Goal: Task Accomplishment & Management: Manage account settings

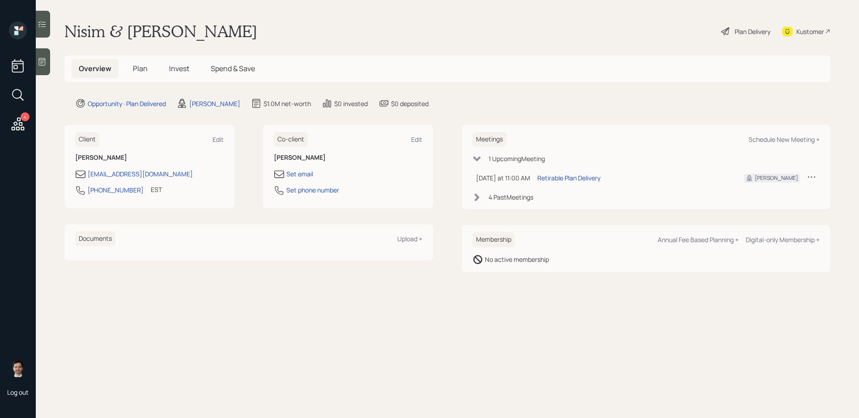
click at [141, 67] on span "Plan" at bounding box center [140, 69] width 15 height 10
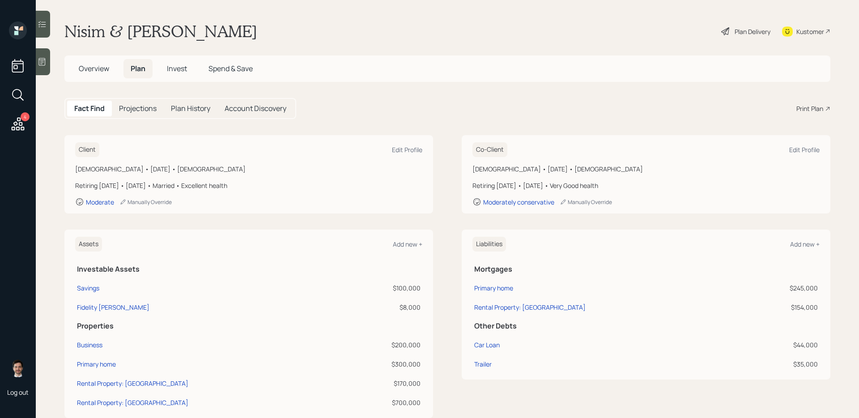
click at [742, 36] on div "Plan Delivery" at bounding box center [746, 31] width 51 height 20
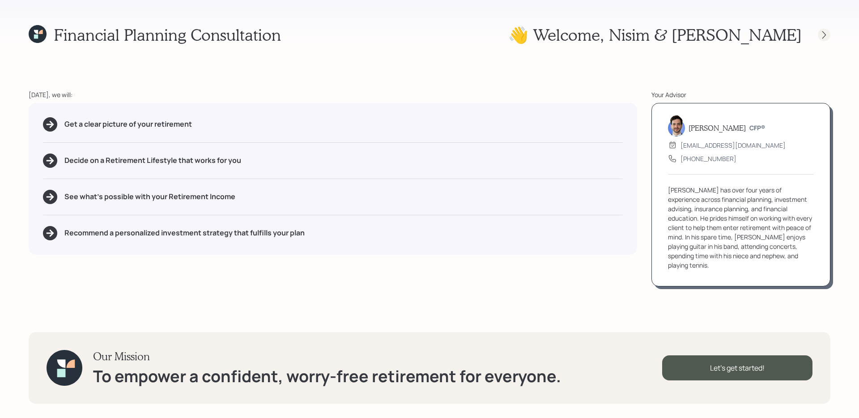
click at [820, 35] on icon at bounding box center [824, 34] width 9 height 9
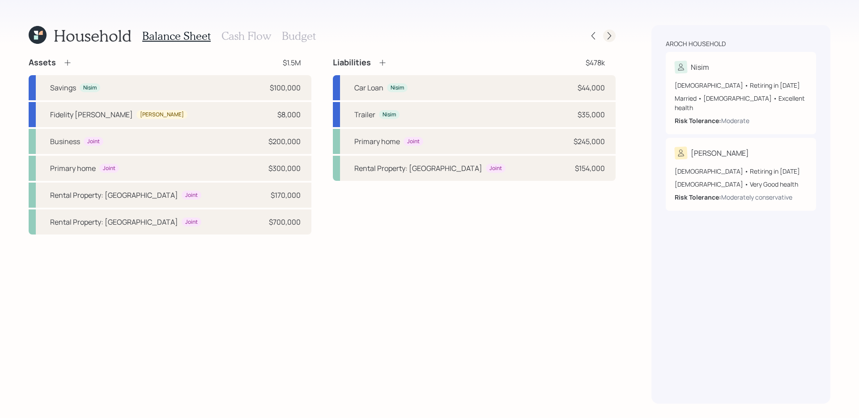
click at [611, 36] on icon at bounding box center [609, 35] width 9 height 9
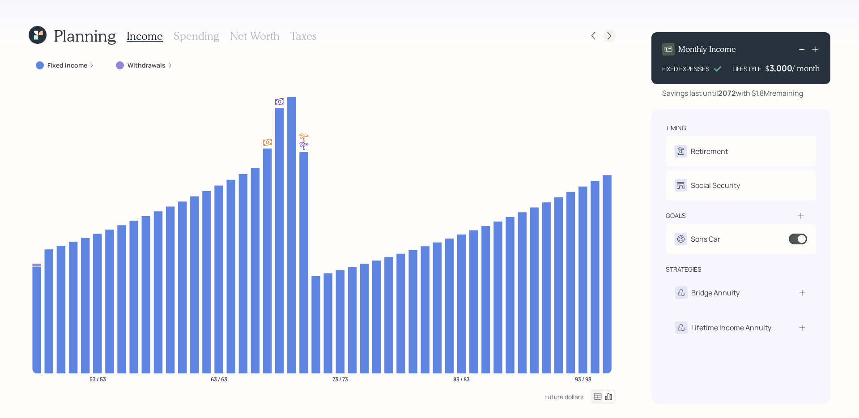
click at [608, 34] on icon at bounding box center [609, 35] width 9 height 9
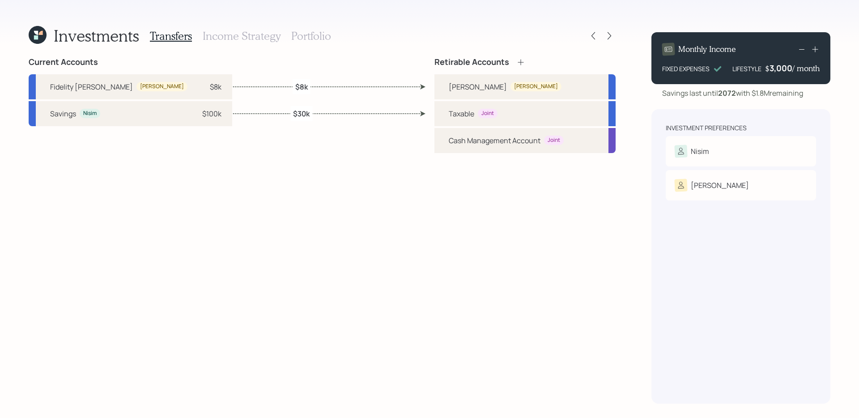
click at [41, 27] on icon at bounding box center [38, 35] width 18 height 18
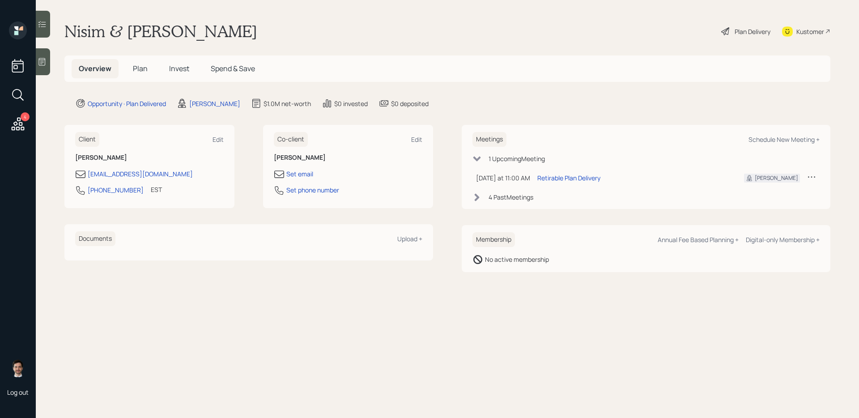
click at [145, 62] on h5 "Plan" at bounding box center [140, 68] width 29 height 19
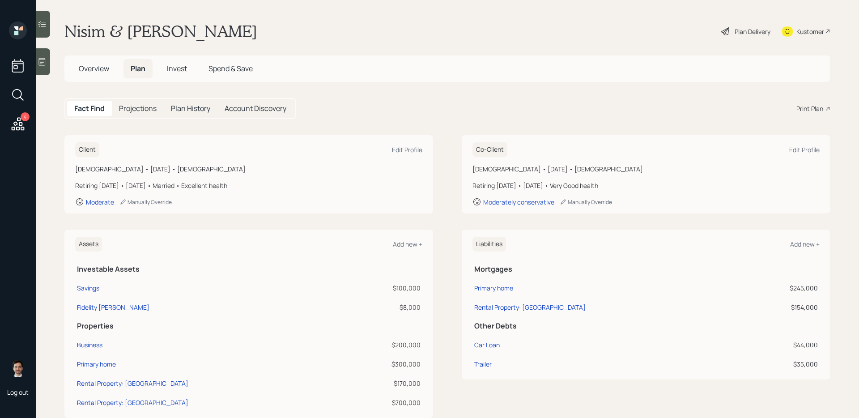
click at [176, 66] on span "Invest" at bounding box center [177, 69] width 20 height 10
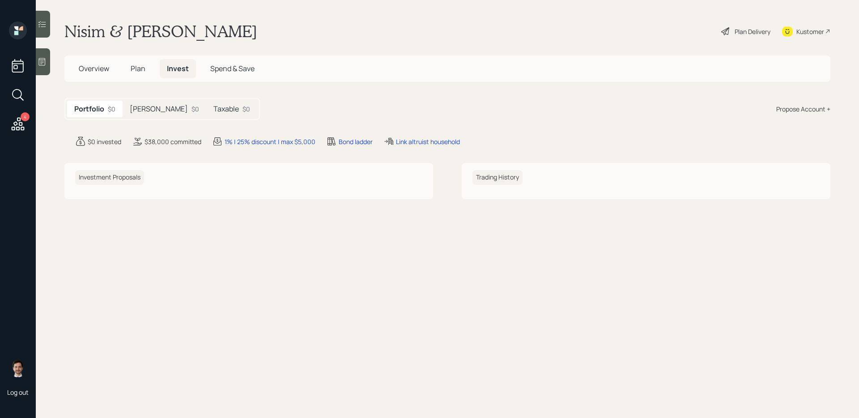
click at [147, 110] on div "[PERSON_NAME] $0" at bounding box center [165, 109] width 84 height 17
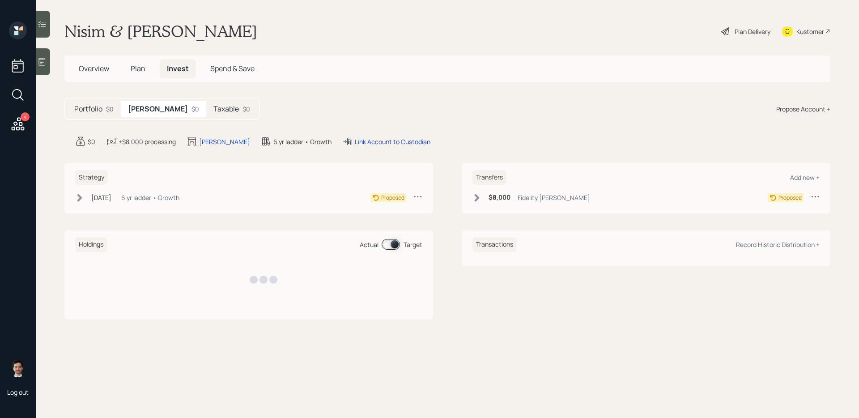
click at [213, 108] on h5 "Taxable" at bounding box center [226, 109] width 26 height 9
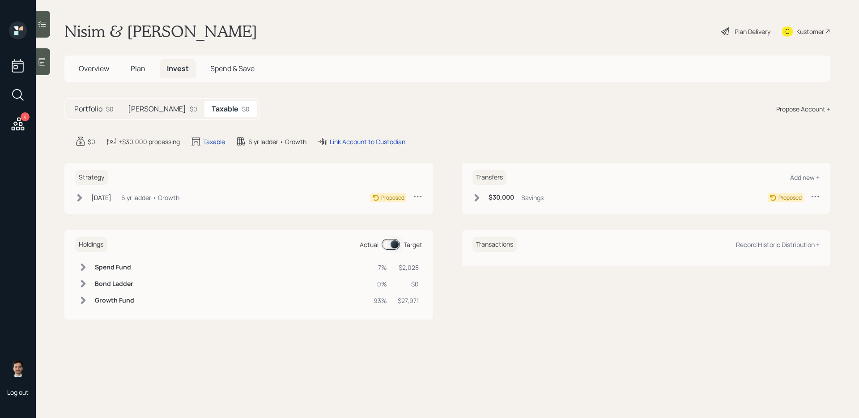
click at [144, 110] on h5 "[PERSON_NAME]" at bounding box center [157, 109] width 58 height 9
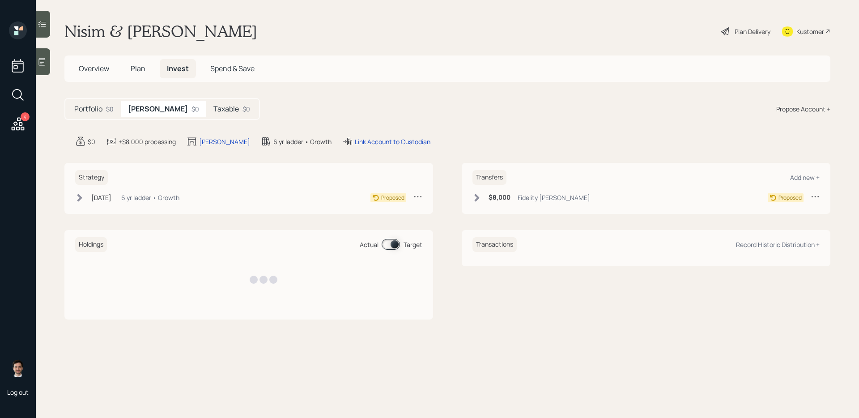
click at [95, 111] on h5 "Portfolio" at bounding box center [88, 109] width 28 height 9
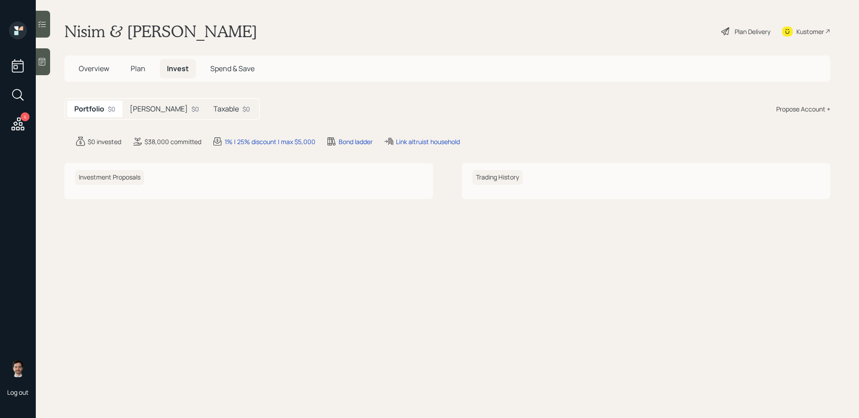
click at [88, 65] on span "Overview" at bounding box center [94, 69] width 30 height 10
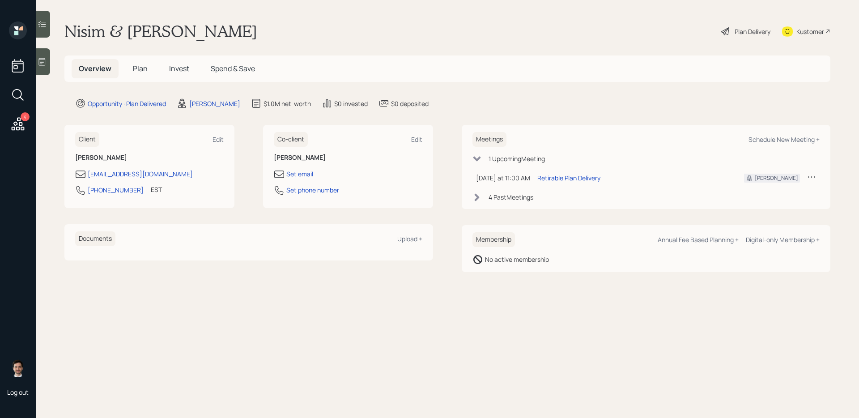
click at [143, 70] on span "Plan" at bounding box center [140, 69] width 15 height 10
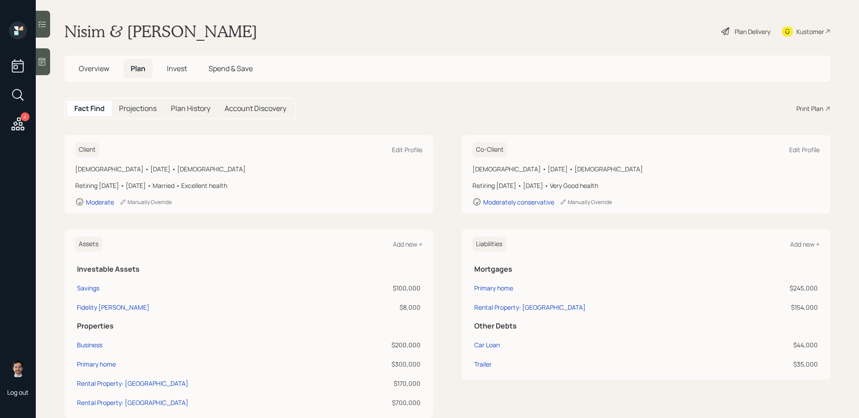
click at [743, 29] on div "Plan Delivery" at bounding box center [753, 31] width 36 height 9
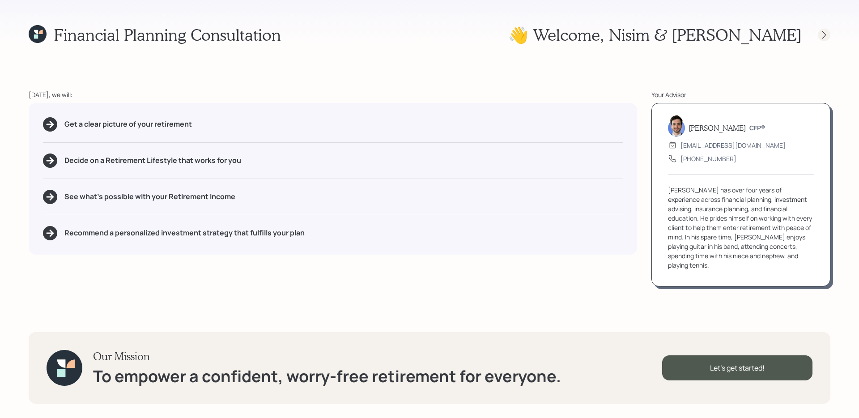
click at [828, 32] on icon at bounding box center [824, 34] width 9 height 9
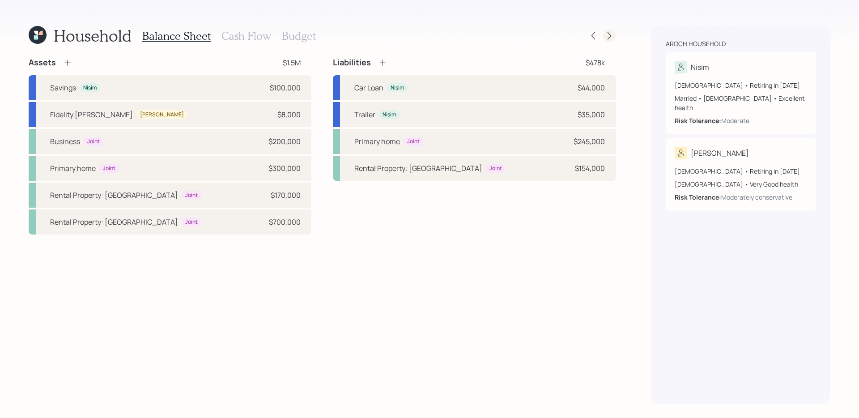
click at [610, 33] on icon at bounding box center [609, 35] width 9 height 9
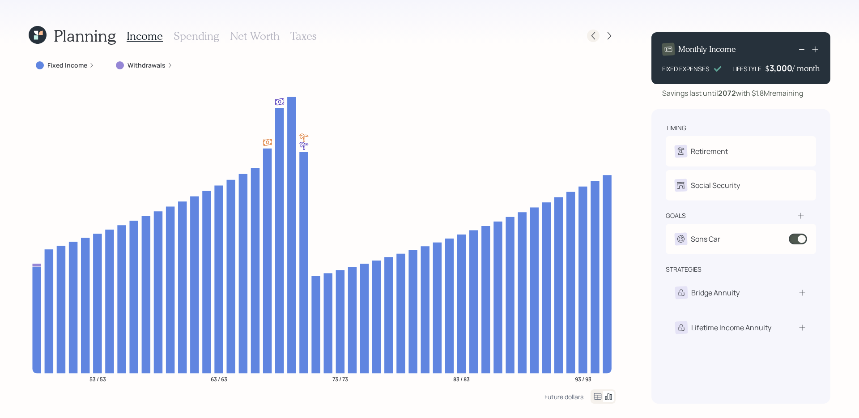
click at [593, 34] on icon at bounding box center [593, 35] width 9 height 9
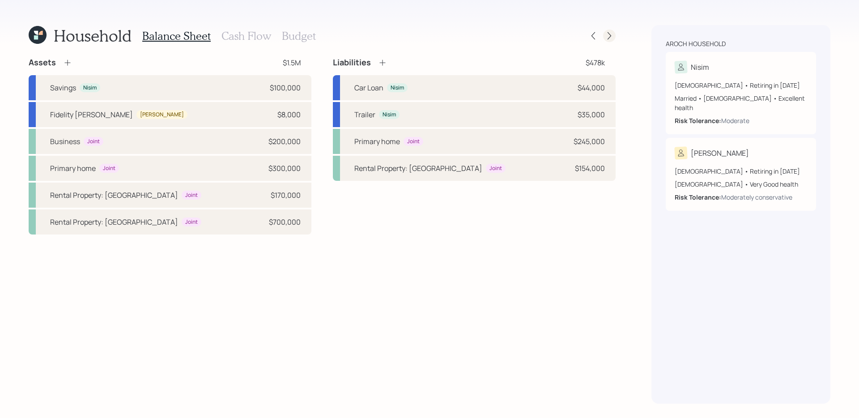
click at [609, 36] on icon at bounding box center [609, 35] width 9 height 9
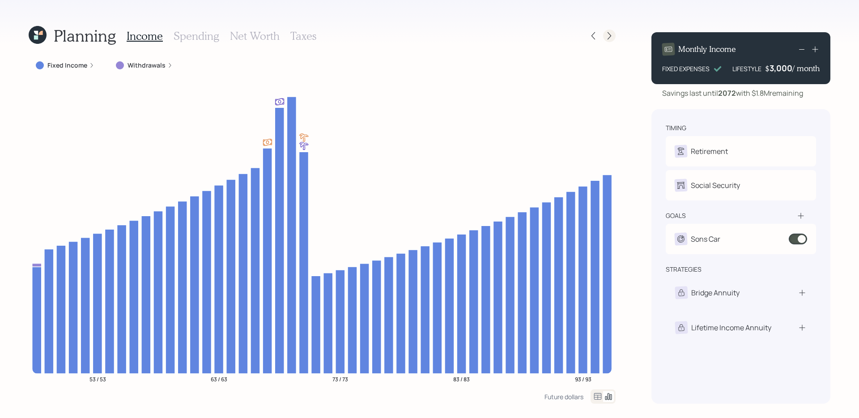
click at [612, 34] on icon at bounding box center [609, 35] width 9 height 9
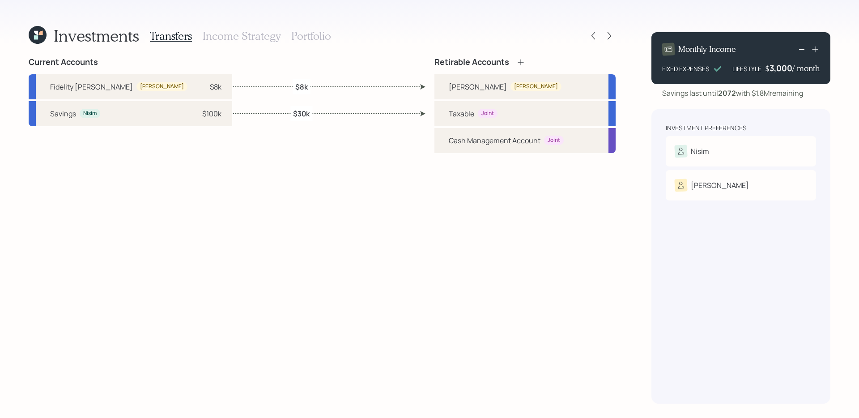
click at [324, 30] on h3 "Portfolio" at bounding box center [311, 36] width 40 height 13
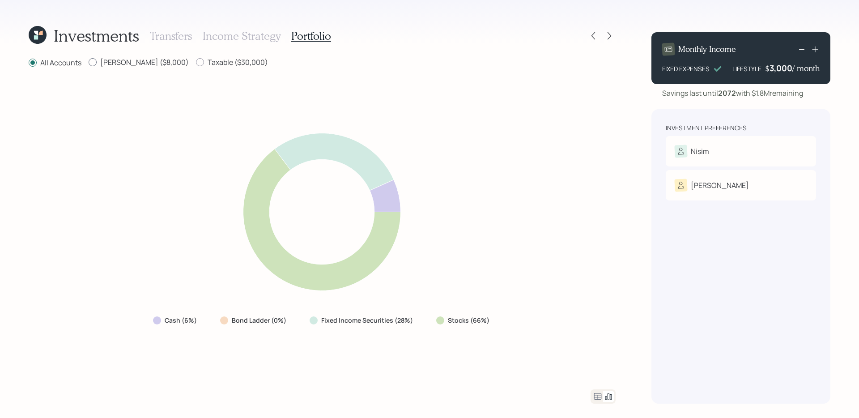
click at [110, 64] on label "Roth ($8,000)" at bounding box center [139, 62] width 100 height 10
click at [89, 63] on input "Roth ($8,000)" at bounding box center [88, 62] width 0 height 0
radio input "true"
radio input "false"
click at [196, 64] on label "Taxable ($30,000)" at bounding box center [232, 62] width 72 height 10
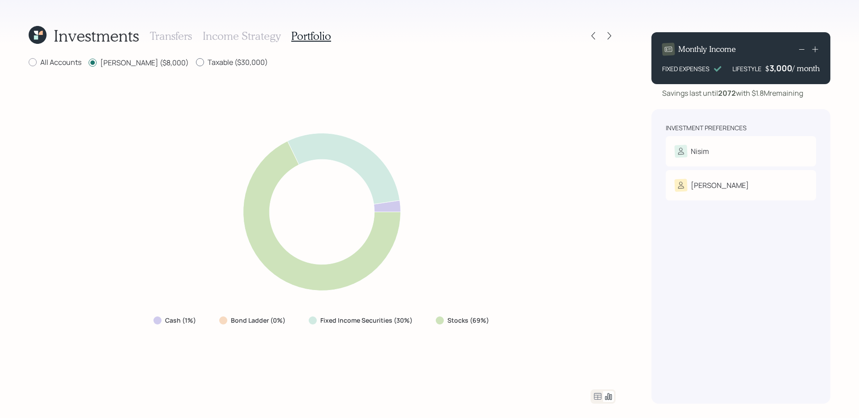
click at [196, 63] on input "Taxable ($30,000)" at bounding box center [196, 62] width 0 height 0
radio input "true"
click at [131, 62] on label "Roth ($8,000)" at bounding box center [139, 62] width 100 height 10
click at [89, 62] on input "Roth ($8,000)" at bounding box center [88, 62] width 0 height 0
radio input "true"
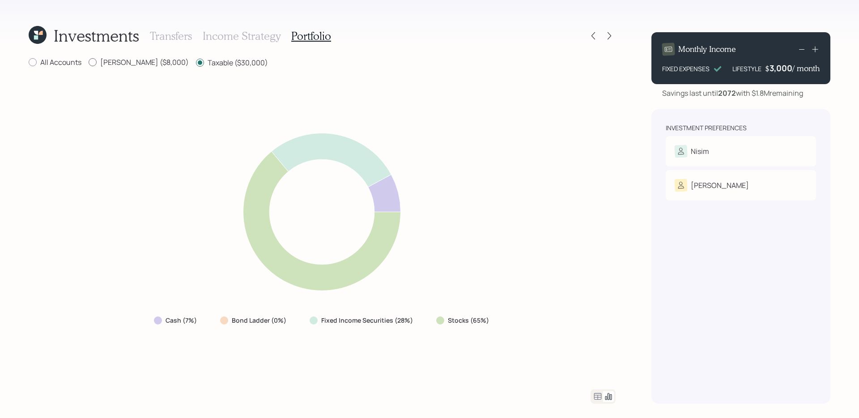
radio input "false"
click at [72, 61] on label "All Accounts" at bounding box center [55, 62] width 53 height 10
click at [29, 62] on input "All Accounts" at bounding box center [28, 62] width 0 height 0
radio input "true"
click at [127, 62] on label "Roth ($8,000)" at bounding box center [139, 62] width 100 height 10
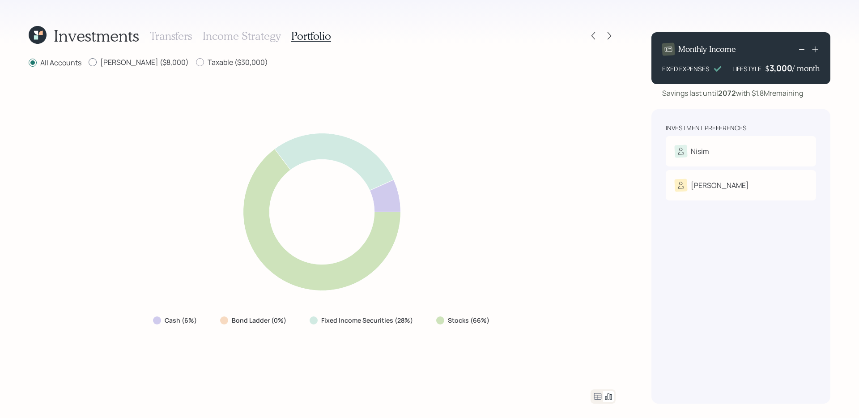
click at [89, 62] on input "Roth ($8,000)" at bounding box center [88, 62] width 0 height 0
radio input "true"
radio input "false"
click at [127, 62] on label "Roth ($8,000)" at bounding box center [139, 62] width 100 height 10
click at [89, 62] on input "Roth ($8,000)" at bounding box center [88, 62] width 0 height 0
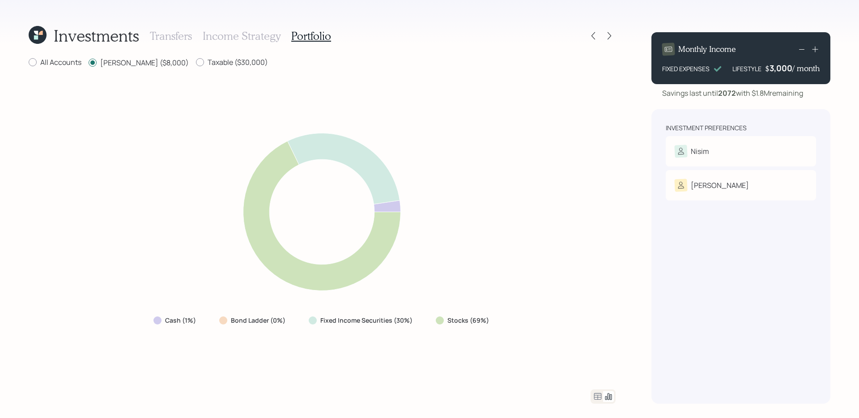
click at [210, 207] on icon at bounding box center [322, 211] width 352 height 179
click at [34, 26] on icon at bounding box center [38, 35] width 18 height 18
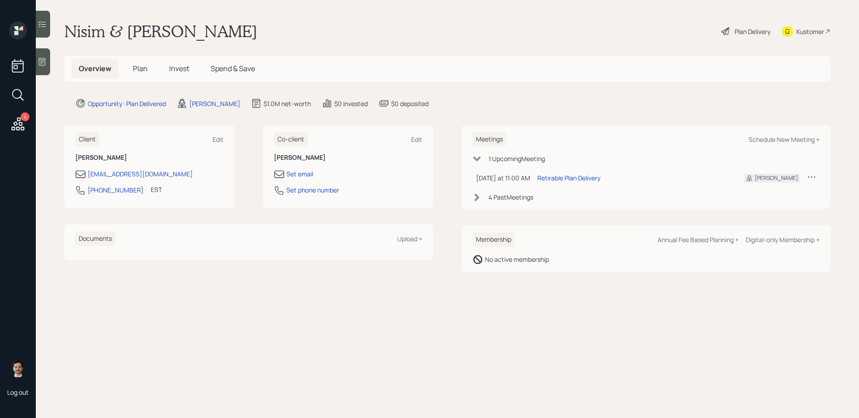
click at [145, 67] on span "Plan" at bounding box center [140, 69] width 15 height 10
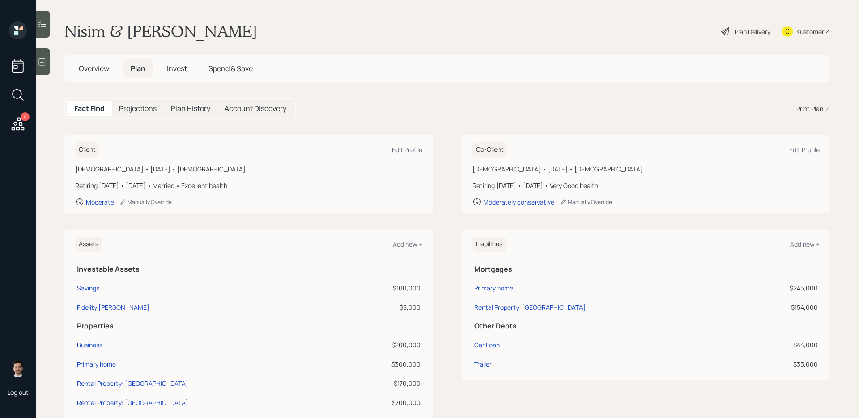
click at [746, 26] on div "Plan Delivery" at bounding box center [746, 31] width 51 height 20
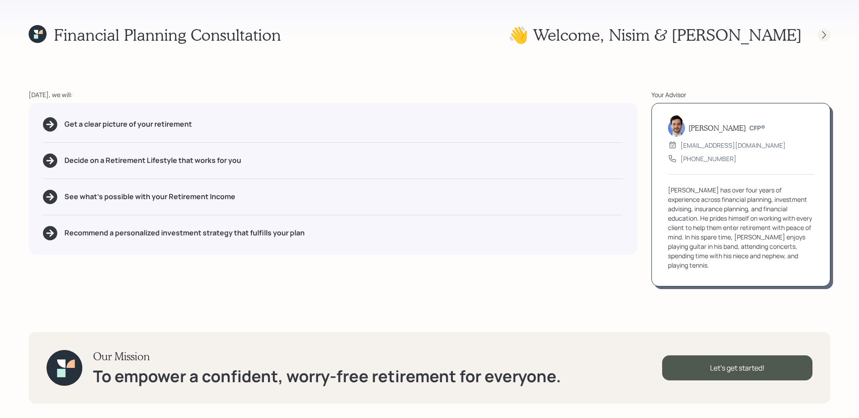
click at [823, 35] on icon at bounding box center [824, 34] width 9 height 9
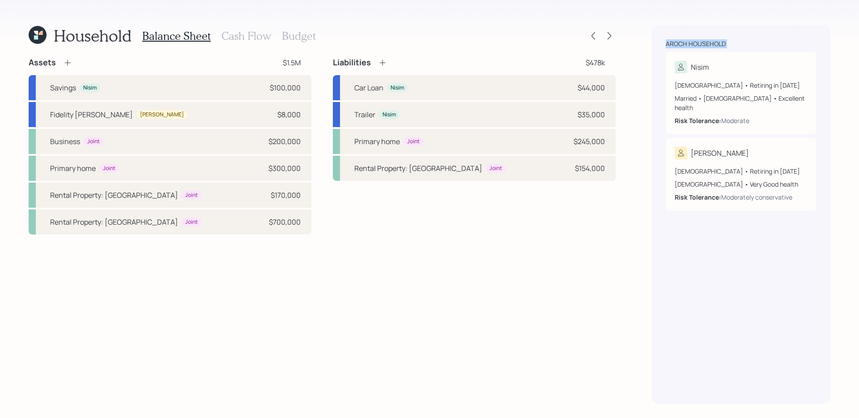
click at [823, 35] on div "Aroch household Nisim 48 years old • Retiring in September 2047 Married • Male …" at bounding box center [741, 214] width 179 height 379
click at [618, 36] on div "Household Balance Sheet Cash Flow Budget Assets $1.5M Savings Nisim $100,000 Fi…" at bounding box center [429, 209] width 859 height 418
click at [609, 37] on icon at bounding box center [609, 35] width 9 height 9
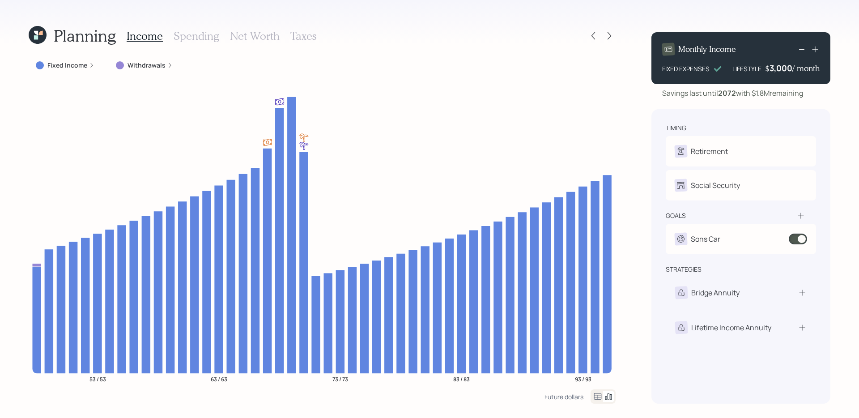
click at [609, 38] on icon at bounding box center [610, 36] width 4 height 8
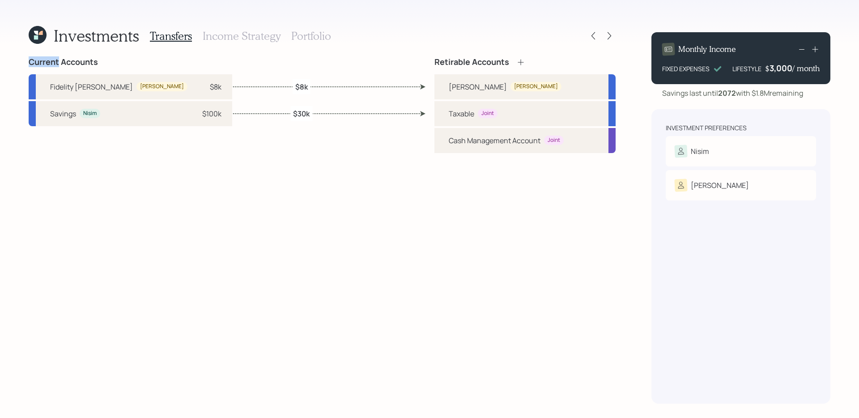
click at [609, 38] on icon at bounding box center [610, 36] width 4 height 8
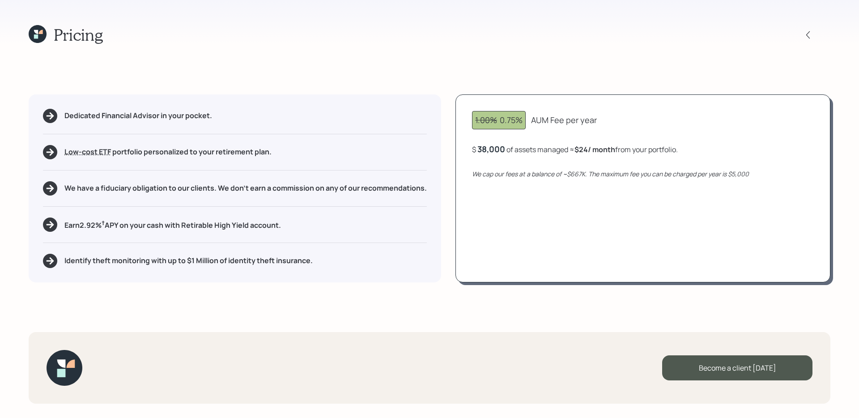
click at [609, 38] on div "Pricing" at bounding box center [430, 34] width 802 height 19
click at [704, 373] on div "Become a client today" at bounding box center [737, 367] width 150 height 25
click at [730, 365] on div "Go to Altruist" at bounding box center [737, 367] width 150 height 25
click at [37, 32] on icon at bounding box center [36, 32] width 4 height 4
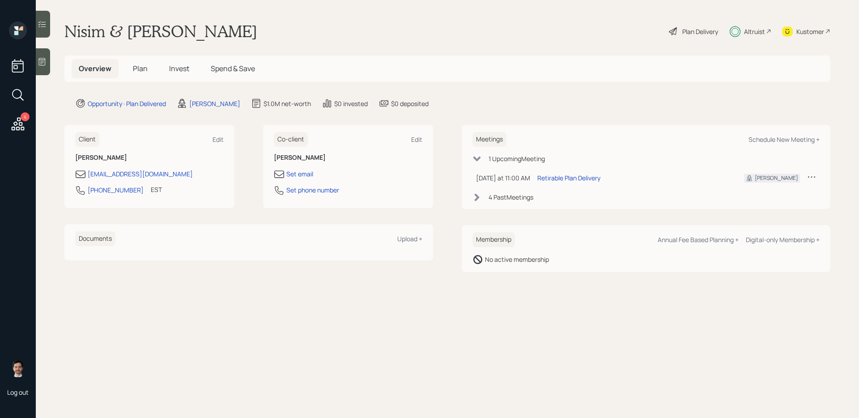
click at [138, 69] on span "Plan" at bounding box center [140, 69] width 15 height 10
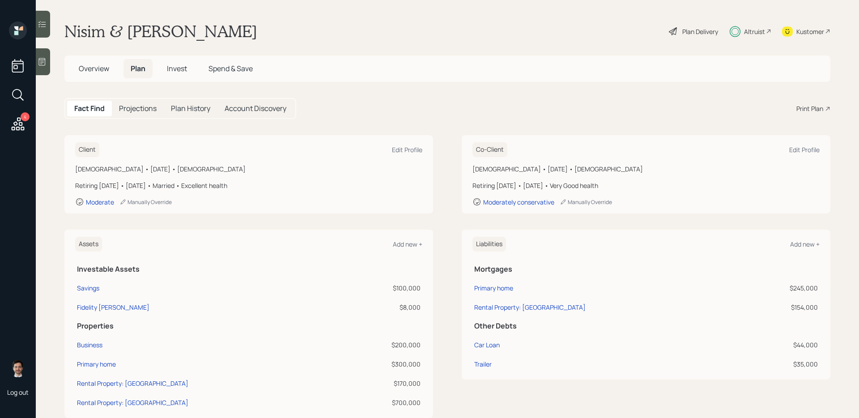
click at [690, 26] on div "Plan Delivery" at bounding box center [693, 31] width 51 height 20
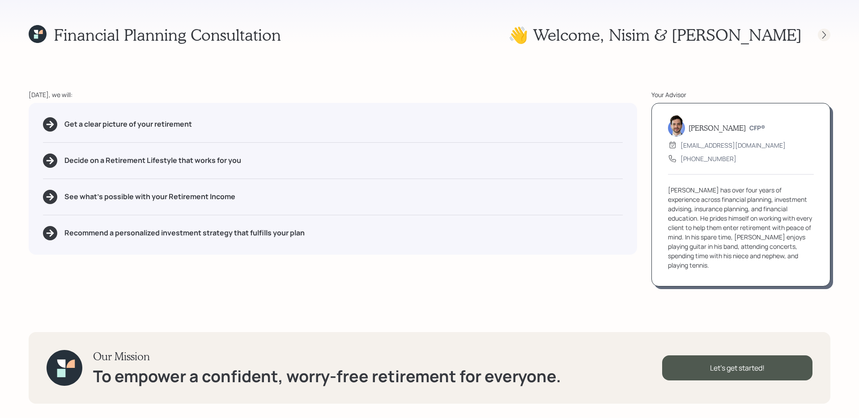
click at [821, 34] on icon at bounding box center [824, 34] width 9 height 9
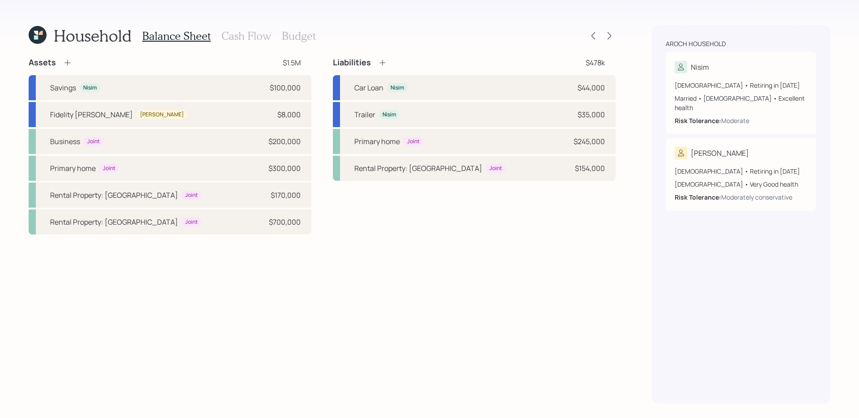
click at [821, 34] on div "Aroch household Nisim 48 years old • Retiring in September 2047 Married • Male …" at bounding box center [741, 214] width 179 height 379
click at [617, 35] on div "Household Balance Sheet Cash Flow Budget Assets $1.5M Savings Nisim $100,000 Fi…" at bounding box center [429, 209] width 859 height 418
click at [611, 36] on icon at bounding box center [609, 35] width 9 height 9
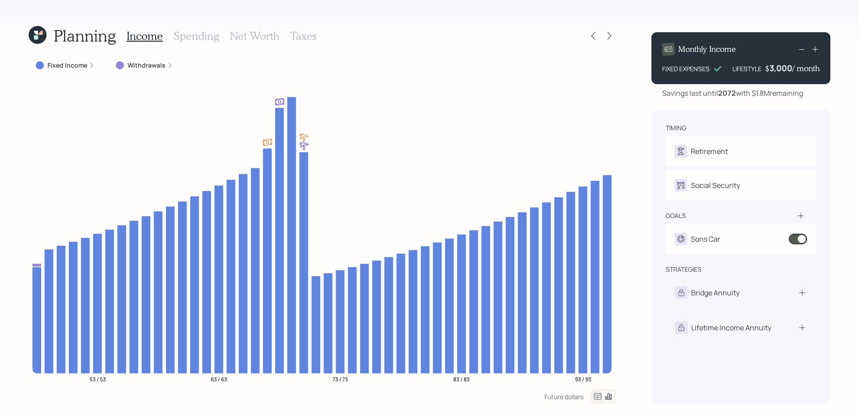
click at [611, 36] on icon at bounding box center [609, 35] width 9 height 9
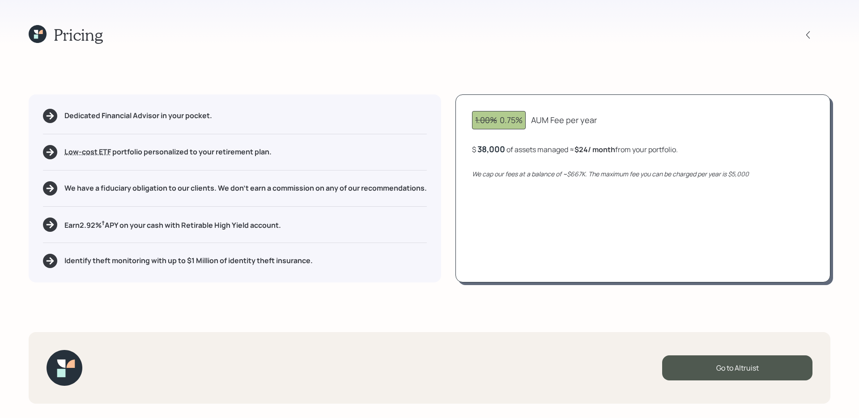
click at [611, 36] on div "Pricing" at bounding box center [430, 34] width 802 height 19
click at [684, 366] on div "Go to Altruist" at bounding box center [737, 367] width 150 height 25
click at [33, 38] on icon at bounding box center [38, 34] width 18 height 18
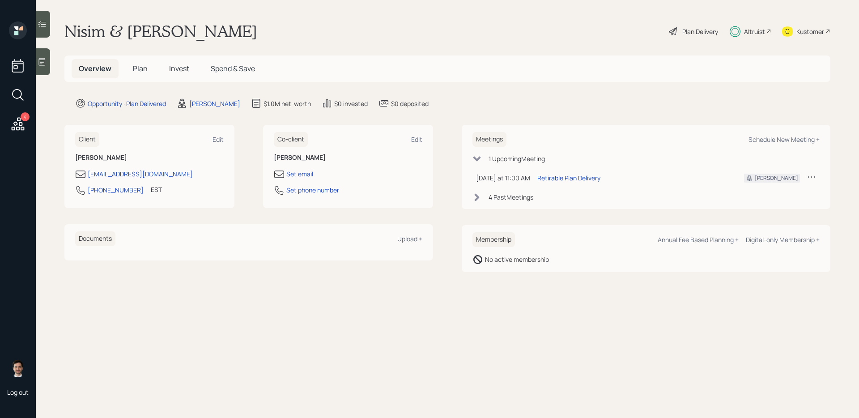
click at [141, 78] on div "Overview Plan Invest Spend & Save" at bounding box center [447, 68] width 766 height 26
click at [139, 69] on span "Plan" at bounding box center [140, 69] width 15 height 10
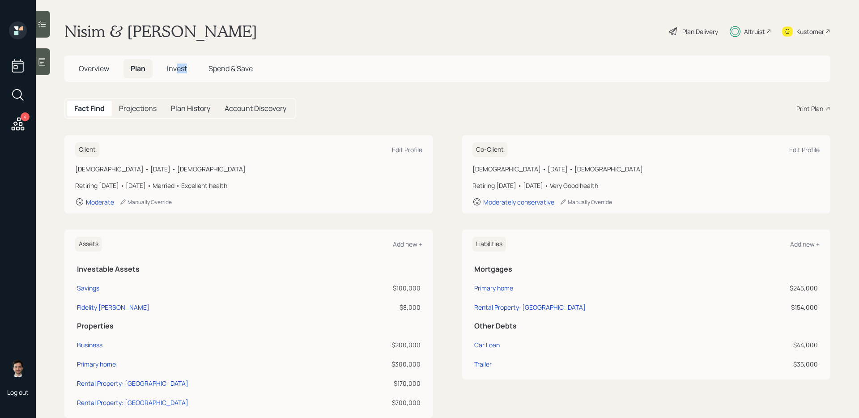
click at [175, 73] on h5 "Invest" at bounding box center [177, 68] width 34 height 19
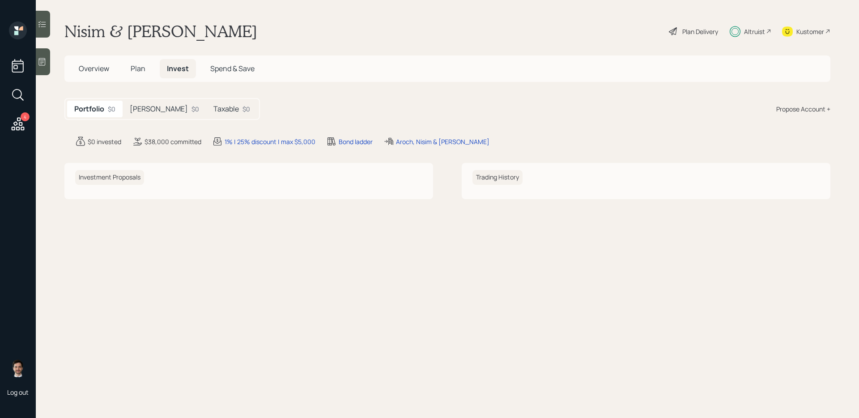
click at [264, 107] on div "Portfolio $0 Roth $0 Taxable $0 Propose Account +" at bounding box center [447, 109] width 766 height 22
click at [143, 108] on h5 "Roth" at bounding box center [159, 109] width 58 height 9
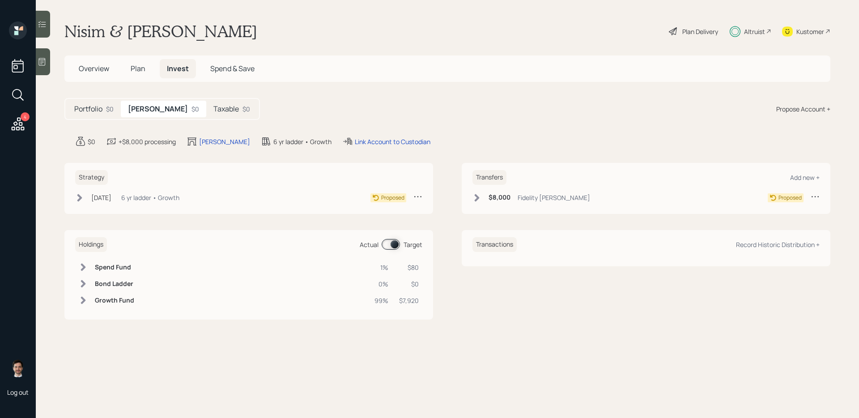
click at [103, 73] on span "Overview" at bounding box center [94, 69] width 30 height 10
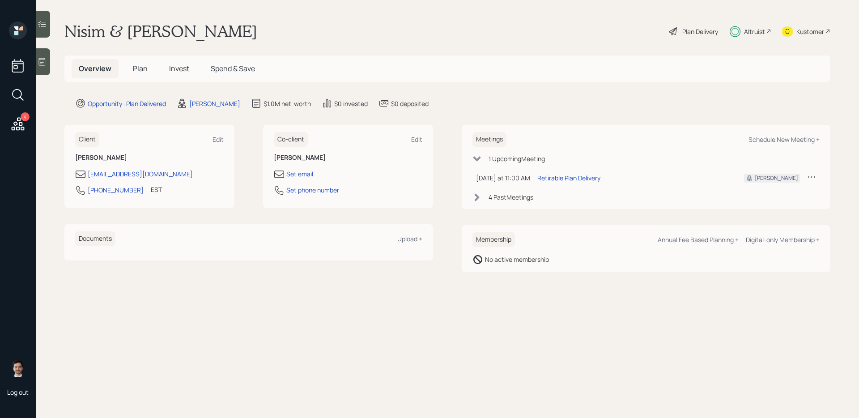
click at [141, 66] on span "Plan" at bounding box center [140, 69] width 15 height 10
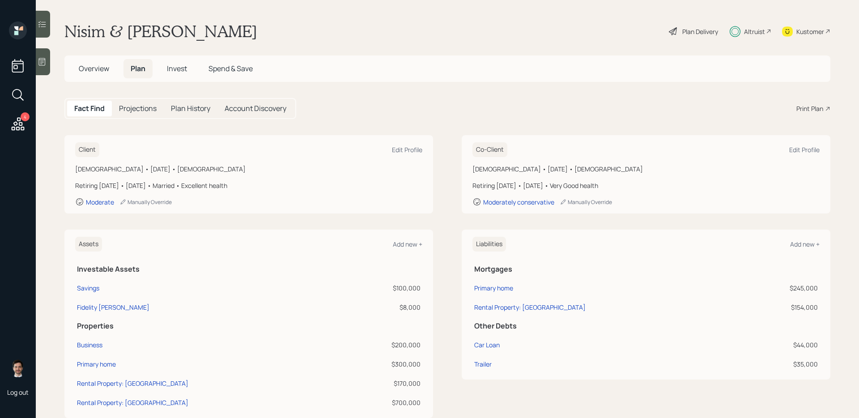
click at [171, 68] on span "Invest" at bounding box center [177, 69] width 20 height 10
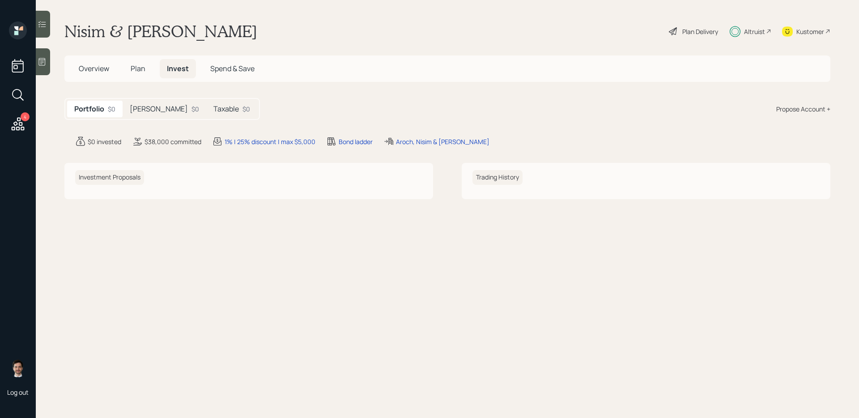
click at [801, 115] on div "Portfolio $0 Roth $0 Taxable $0 Propose Account +" at bounding box center [447, 109] width 766 height 22
click at [812, 104] on div "Propose Account +" at bounding box center [804, 108] width 54 height 9
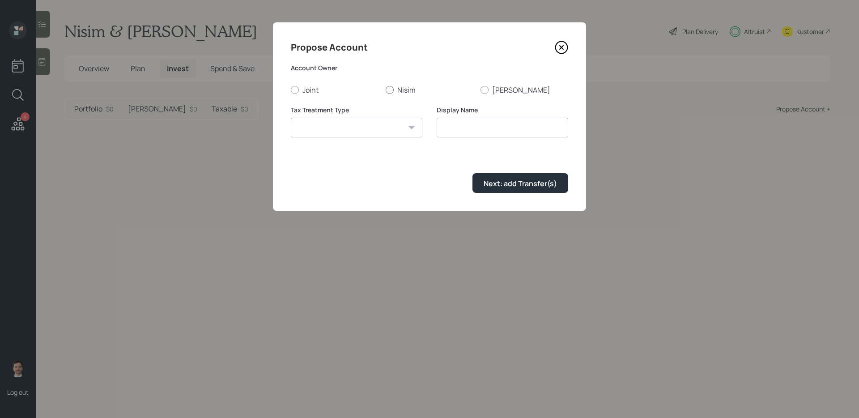
click at [403, 93] on label "Nisim" at bounding box center [430, 90] width 88 height 10
click at [386, 90] on input "Nisim" at bounding box center [385, 90] width 0 height 0
radio input "true"
click at [358, 134] on select "Roth Taxable Traditional" at bounding box center [357, 128] width 132 height 20
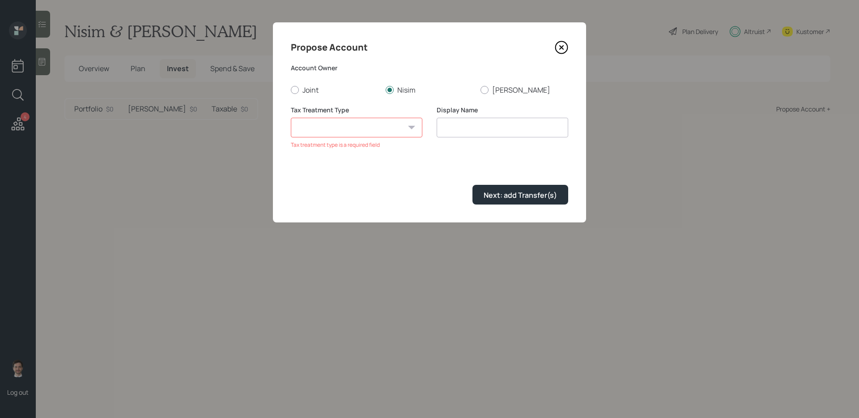
click at [333, 131] on select "Roth Taxable Traditional" at bounding box center [357, 128] width 132 height 20
select select "roth"
click at [291, 118] on select "Roth Taxable Traditional" at bounding box center [357, 128] width 132 height 20
type input "Roth"
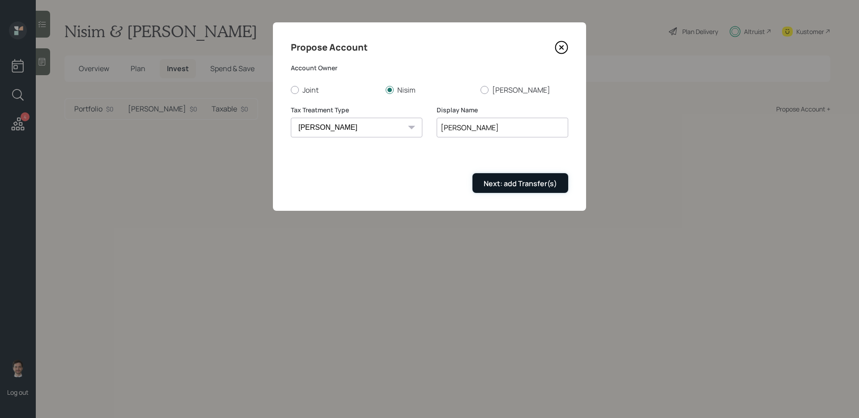
click at [512, 188] on div "Next: add Transfer(s)" at bounding box center [520, 184] width 73 height 10
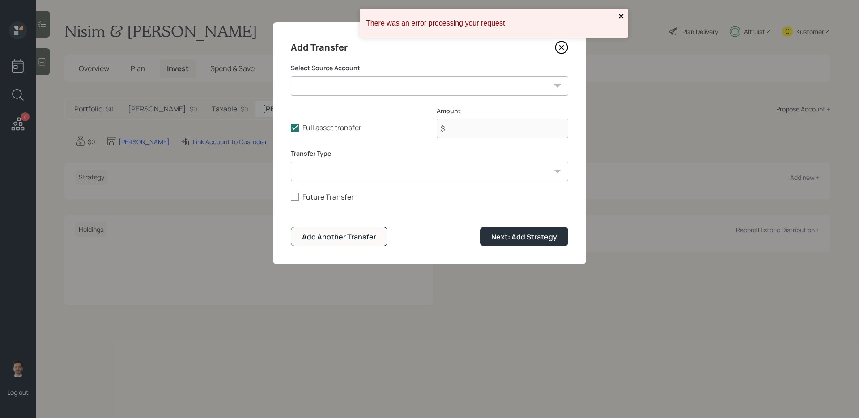
click at [620, 17] on icon "close" at bounding box center [622, 16] width 6 height 7
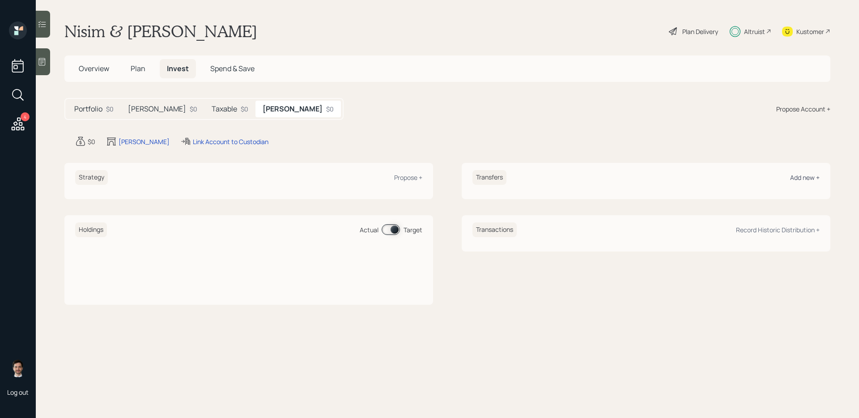
click at [804, 176] on div "Add new +" at bounding box center [805, 177] width 30 height 9
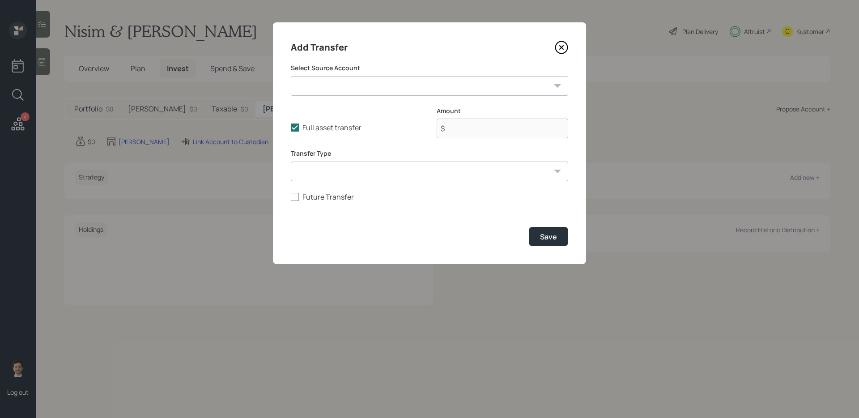
click at [395, 91] on select "Savings ($100,000 | Taxable Investment) Fidelity Roth IRA ($8,000 | Roth IRA)" at bounding box center [429, 86] width 277 height 20
select select "ed5c07cc-e5d4-4adf-8849-0f089c95a78c"
click at [291, 76] on select "Savings ($100,000 | Taxable Investment) Fidelity Roth IRA ($8,000 | Roth IRA)" at bounding box center [429, 86] width 277 height 20
type input "$ 100,000"
click at [297, 127] on polyline at bounding box center [294, 128] width 5 height 4
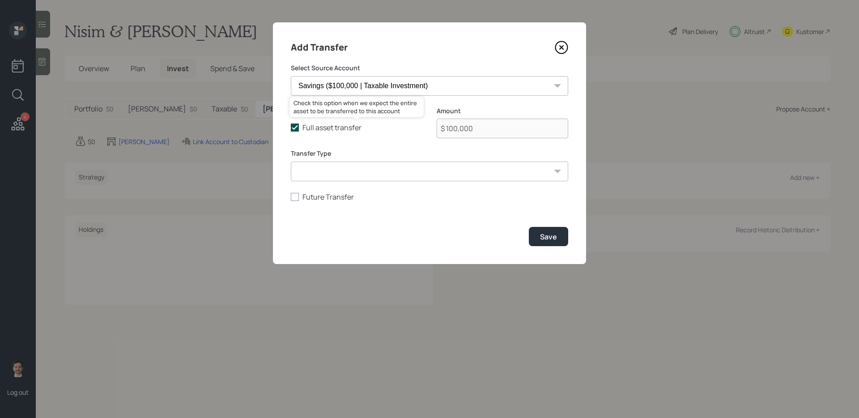
click at [291, 128] on input "Full asset transfer" at bounding box center [290, 128] width 0 height 0
checkbox input "false"
click at [525, 131] on input "$ 100,000" at bounding box center [503, 129] width 132 height 20
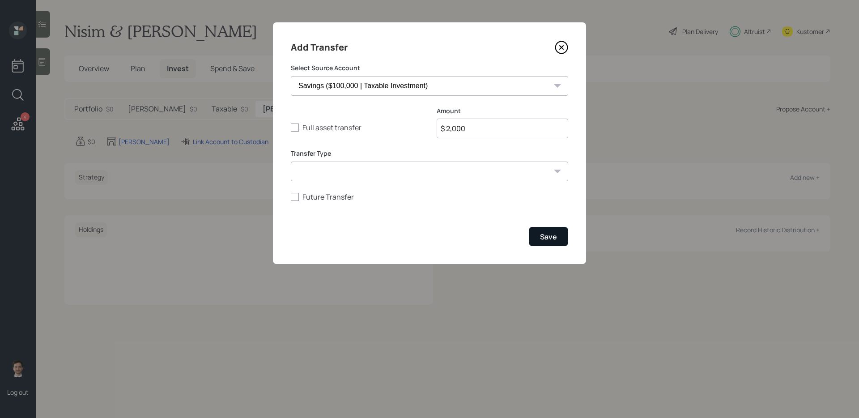
type input "$ 2,000"
click at [543, 238] on div "Save" at bounding box center [548, 237] width 17 height 10
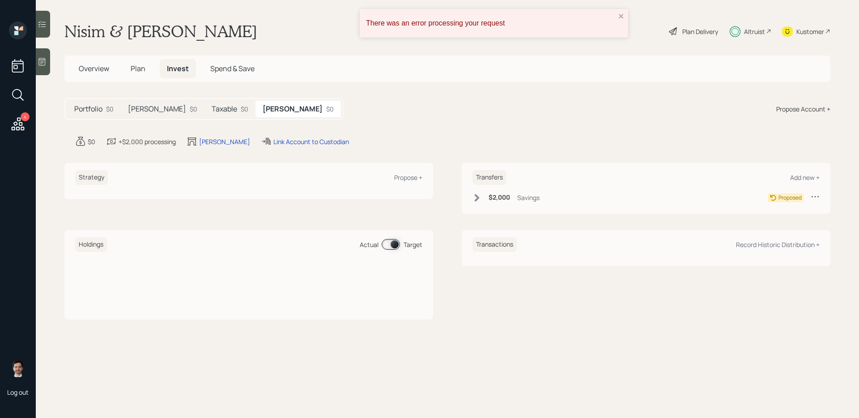
click at [145, 111] on div "[PERSON_NAME] $0" at bounding box center [163, 109] width 84 height 17
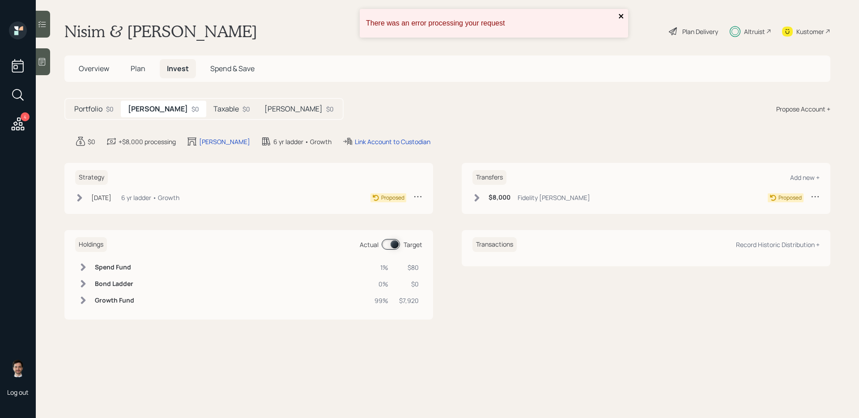
click at [623, 13] on icon "close" at bounding box center [622, 16] width 6 height 7
click at [701, 37] on div "Plan Delivery" at bounding box center [693, 31] width 51 height 20
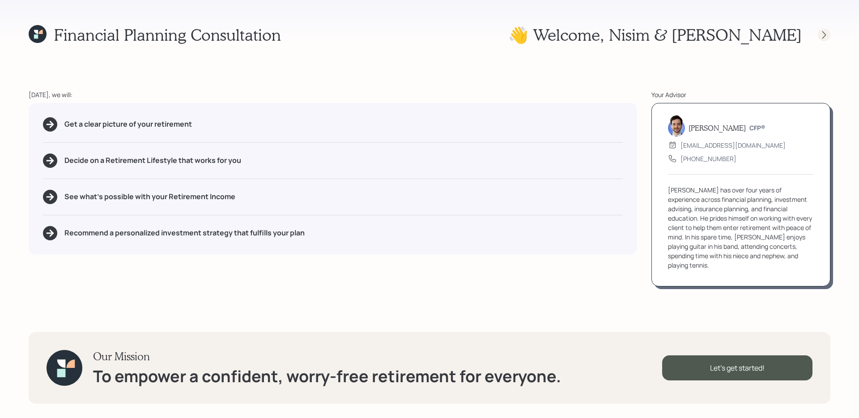
click at [828, 34] on icon at bounding box center [824, 34] width 9 height 9
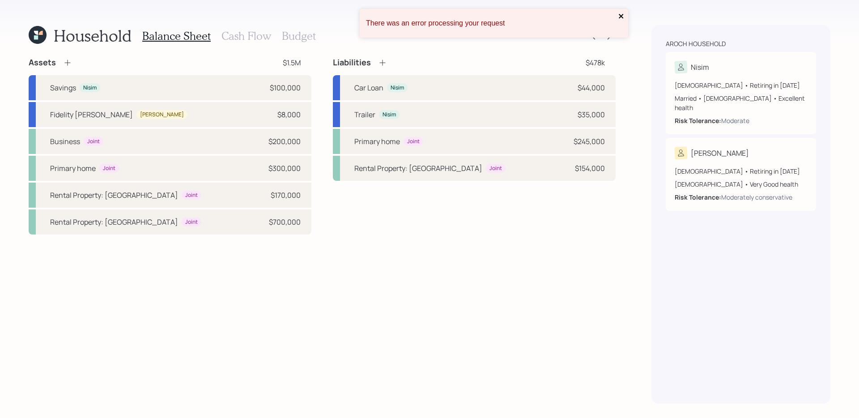
click at [623, 17] on icon "close" at bounding box center [621, 16] width 4 height 4
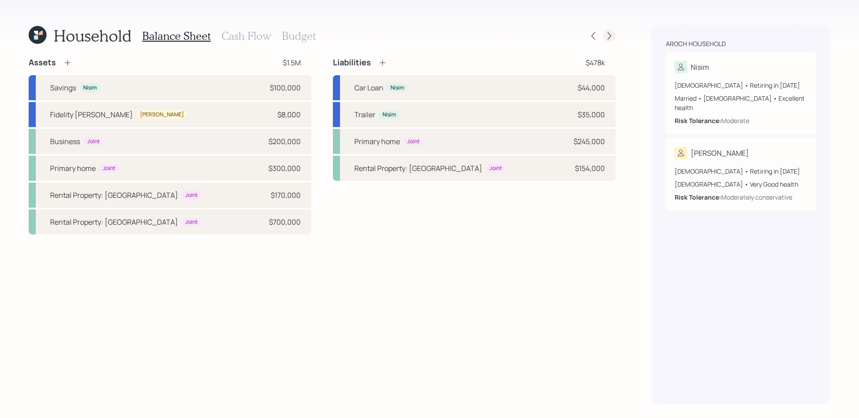
click at [608, 35] on icon at bounding box center [609, 35] width 9 height 9
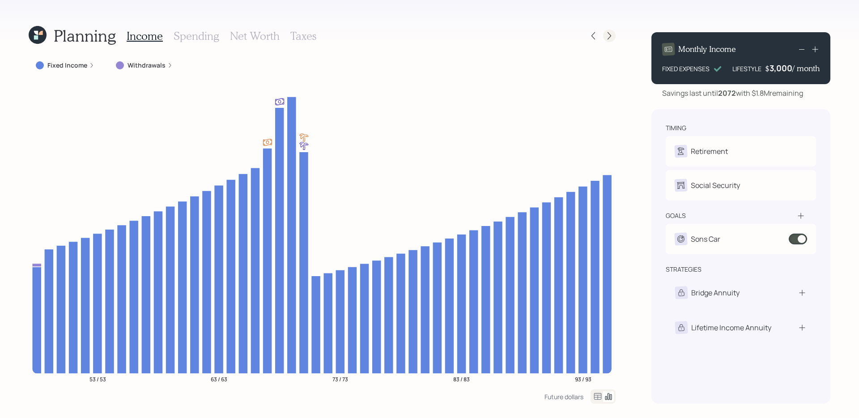
click at [610, 34] on icon at bounding box center [609, 35] width 9 height 9
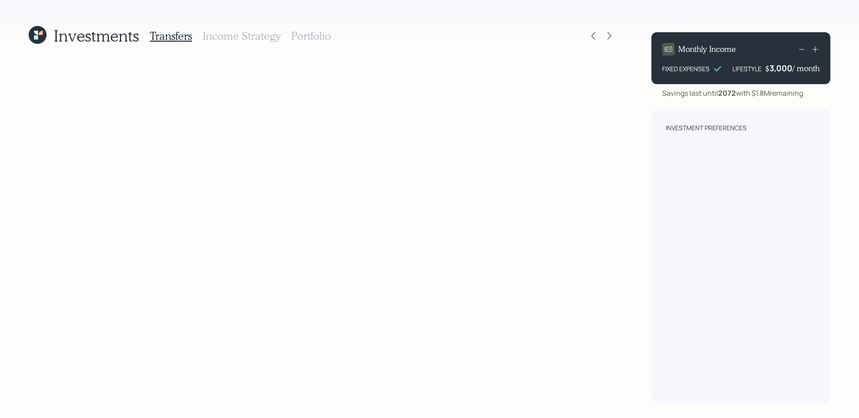
click at [300, 38] on h3 "Portfolio" at bounding box center [311, 36] width 40 height 13
click at [40, 32] on icon at bounding box center [40, 33] width 4 height 4
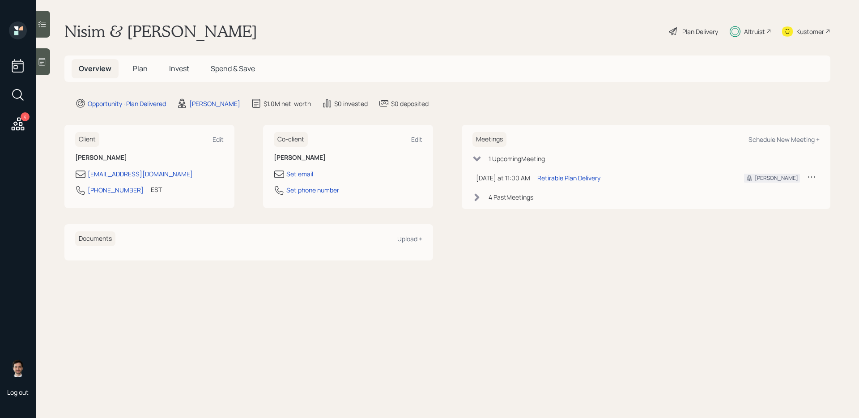
click at [146, 70] on span "Plan" at bounding box center [140, 69] width 15 height 10
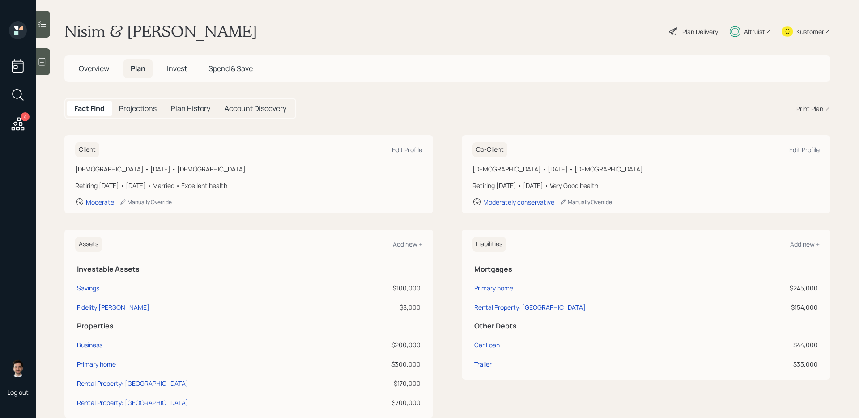
click at [181, 68] on span "Invest" at bounding box center [177, 69] width 20 height 10
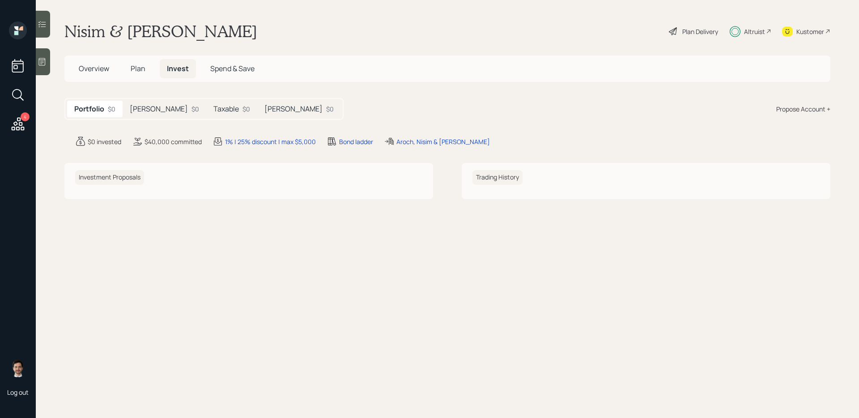
click at [141, 108] on h5 "Roth" at bounding box center [159, 109] width 58 height 9
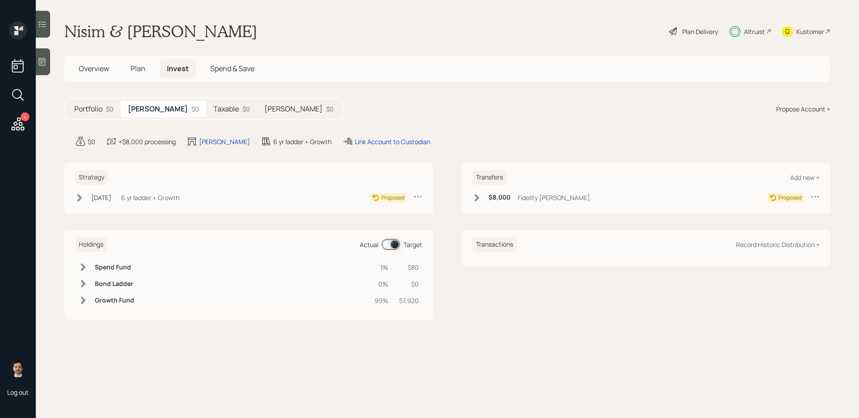
click at [213, 110] on h5 "Taxable" at bounding box center [226, 109] width 26 height 9
click at [257, 108] on div "Roth $0" at bounding box center [299, 109] width 84 height 17
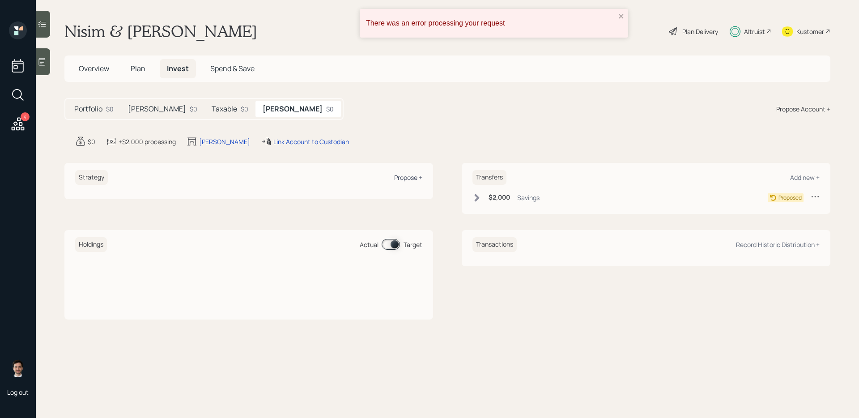
click at [408, 176] on div "Propose +" at bounding box center [408, 177] width 28 height 9
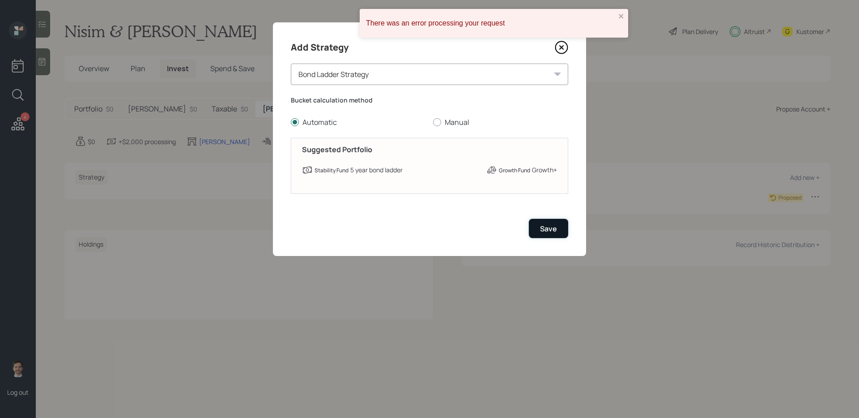
click at [548, 226] on div "Save" at bounding box center [548, 229] width 17 height 10
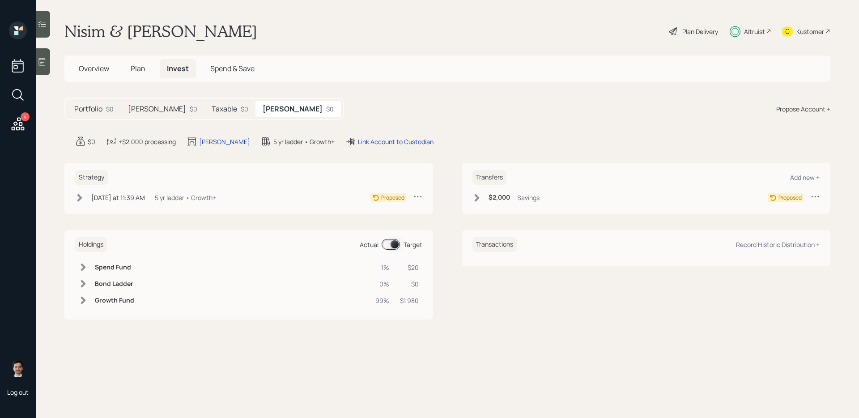
click at [693, 30] on div "Plan Delivery" at bounding box center [701, 31] width 36 height 9
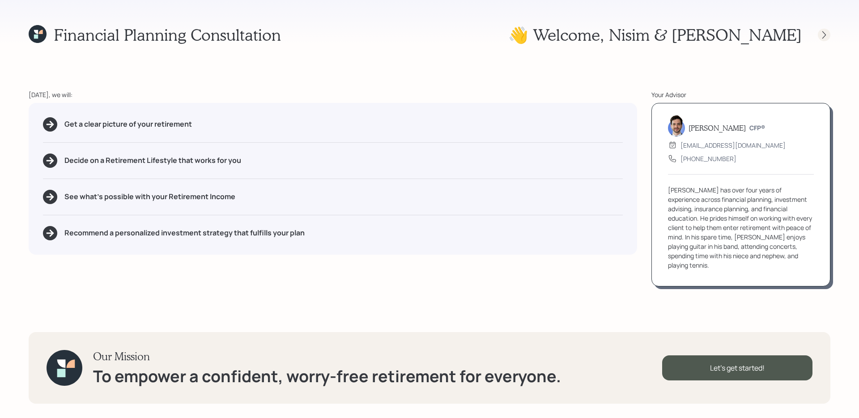
click at [821, 33] on icon at bounding box center [824, 34] width 9 height 9
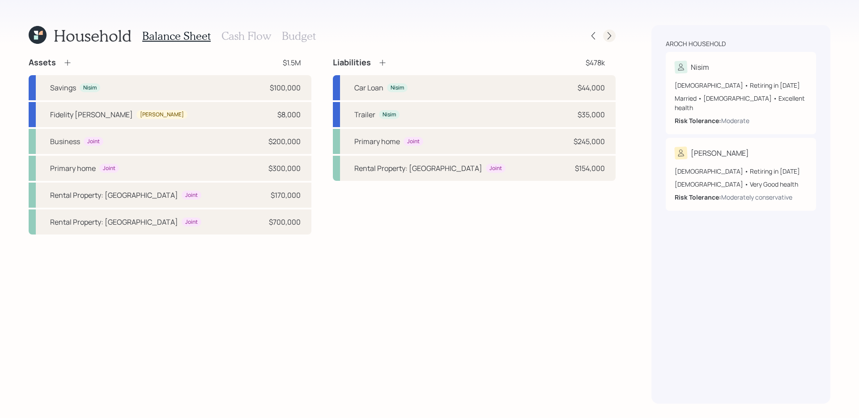
click at [610, 38] on icon at bounding box center [609, 35] width 9 height 9
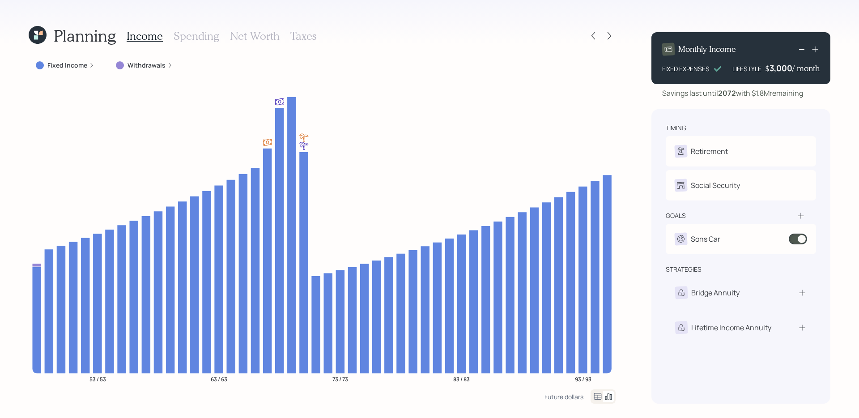
click at [610, 38] on icon at bounding box center [609, 35] width 9 height 9
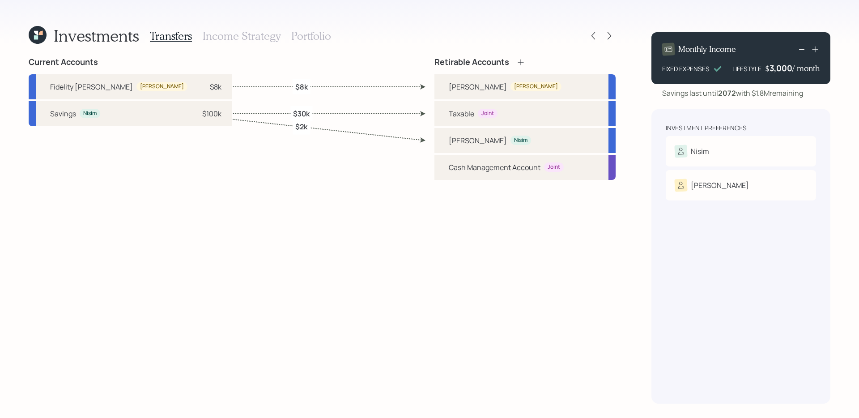
click at [309, 39] on h3 "Portfolio" at bounding box center [311, 36] width 40 height 13
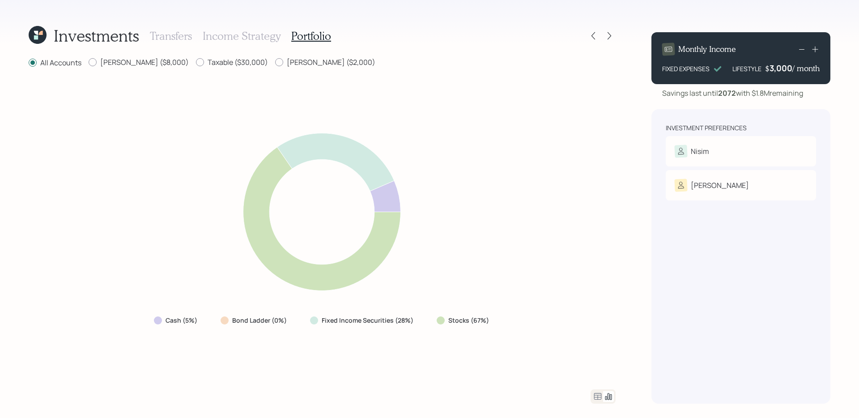
click at [35, 34] on icon at bounding box center [38, 35] width 18 height 18
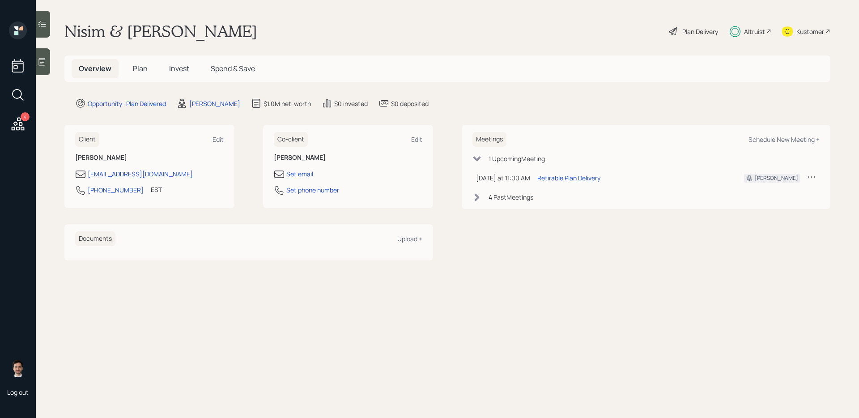
click at [138, 61] on h5 "Plan" at bounding box center [140, 68] width 29 height 19
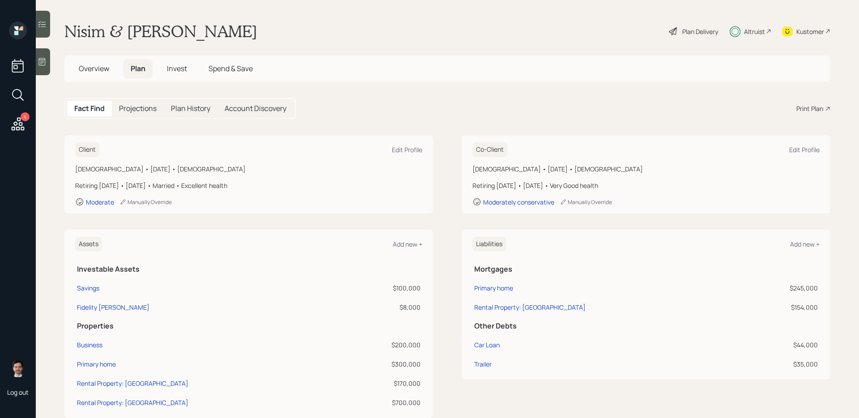
click at [446, 288] on div "Assets Add new + Investable Assets Savings $100,000 Fidelity Roth IRA $8,000 Pr…" at bounding box center [447, 324] width 766 height 188
click at [182, 66] on span "Invest" at bounding box center [177, 69] width 20 height 10
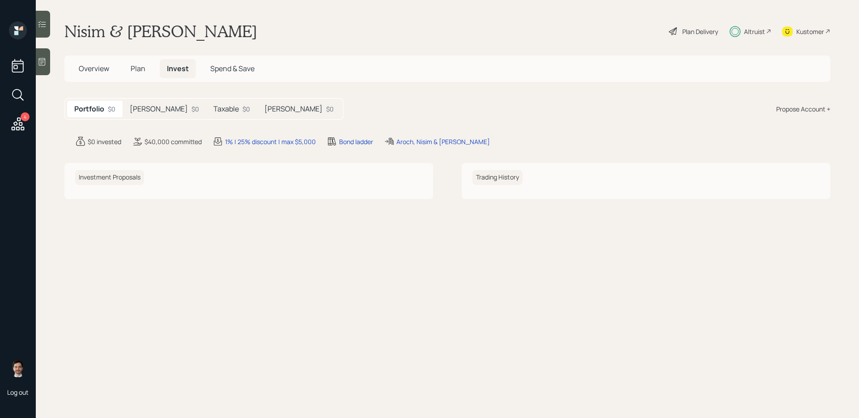
click at [145, 107] on h5 "[PERSON_NAME]" at bounding box center [159, 109] width 58 height 9
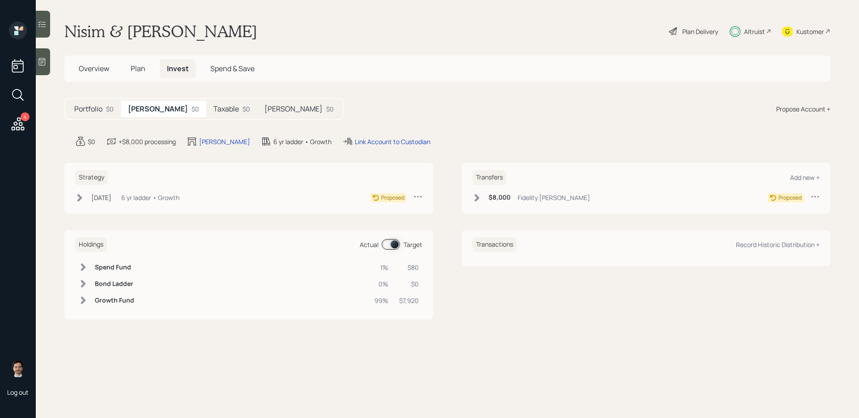
click at [705, 32] on div "Plan Delivery" at bounding box center [701, 31] width 36 height 9
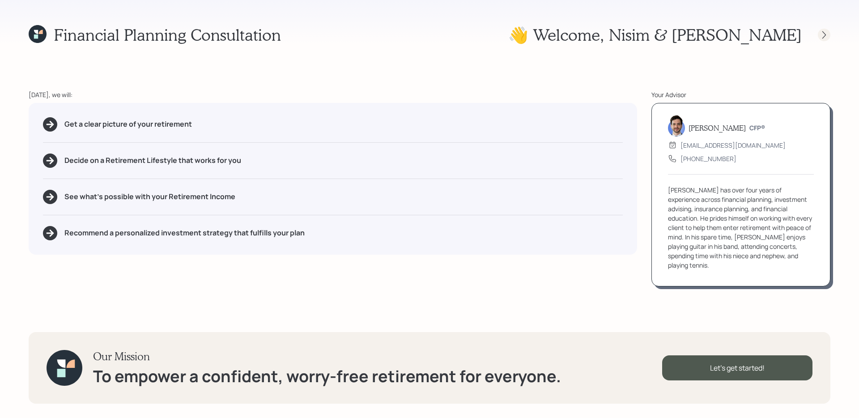
click at [823, 31] on icon at bounding box center [824, 34] width 9 height 9
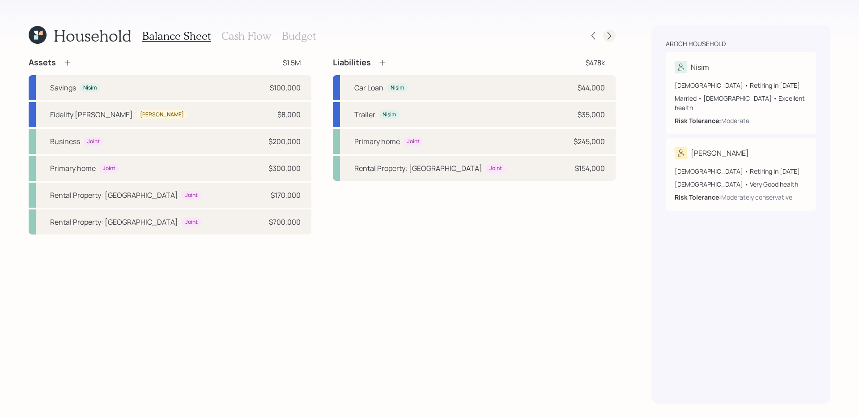
click at [613, 36] on icon at bounding box center [609, 35] width 9 height 9
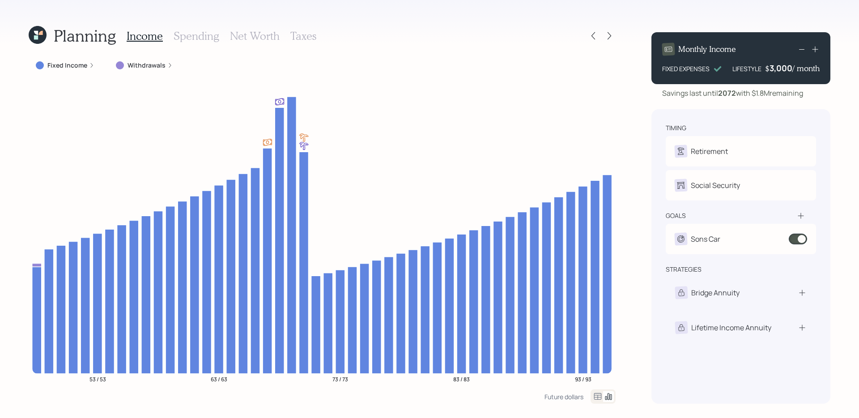
click at [37, 34] on icon at bounding box center [36, 33] width 4 height 4
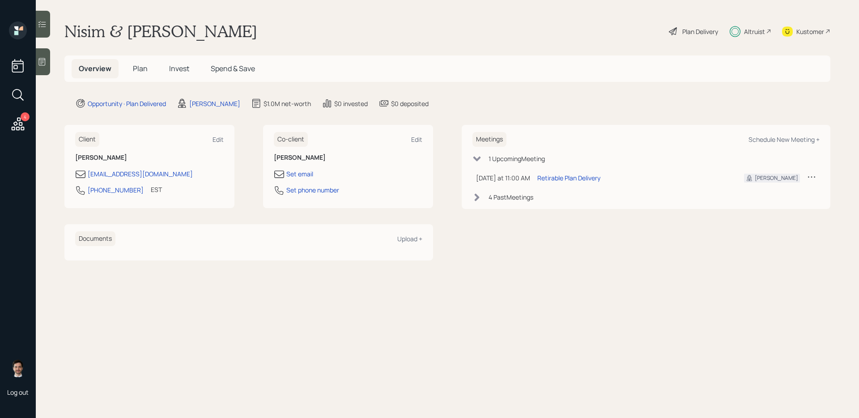
click at [137, 64] on span "Plan" at bounding box center [140, 69] width 15 height 10
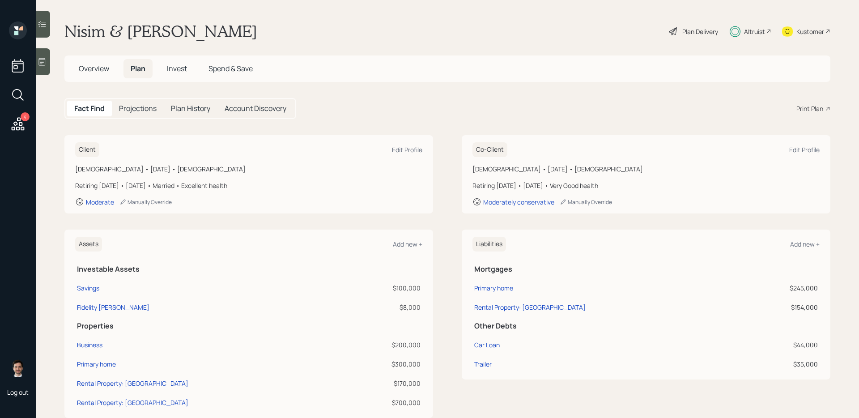
click at [696, 37] on div "Plan Delivery" at bounding box center [693, 31] width 51 height 20
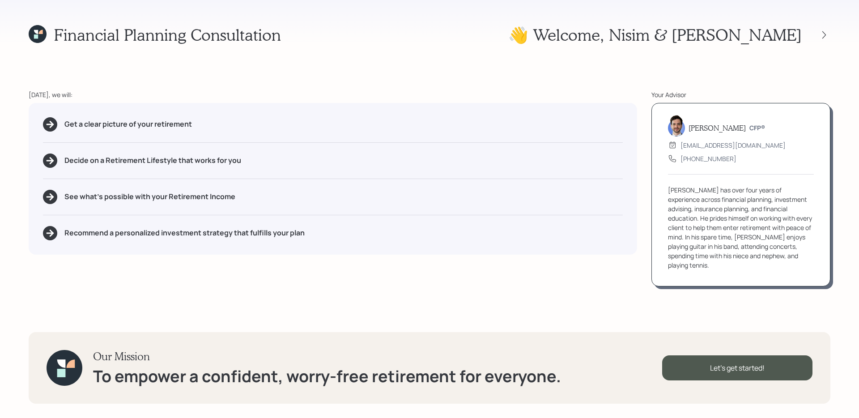
click at [823, 26] on div "👋 Welcome , Nisim & Elana" at bounding box center [669, 34] width 322 height 19
click at [823, 33] on icon at bounding box center [824, 34] width 9 height 9
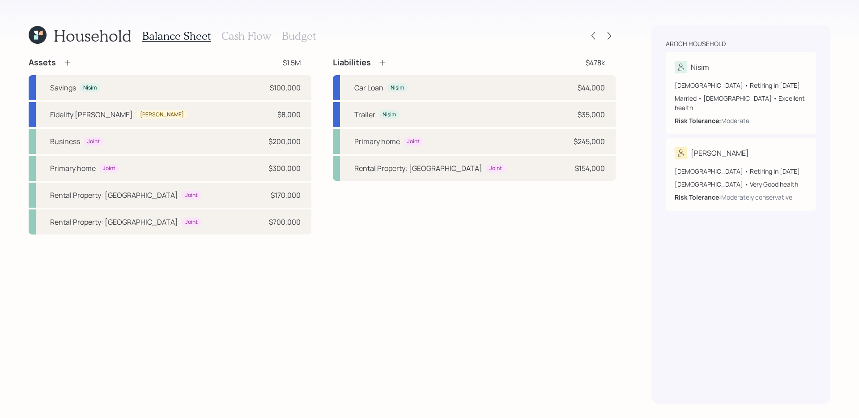
click at [249, 36] on h3 "Cash Flow" at bounding box center [247, 36] width 50 height 13
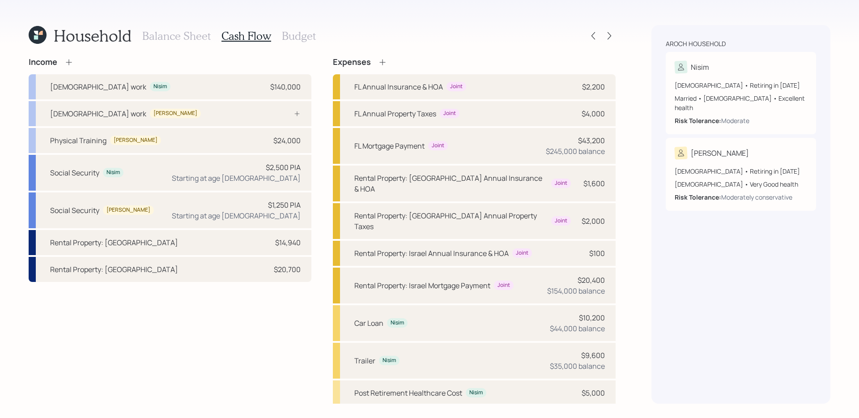
click at [293, 36] on h3 "Budget" at bounding box center [299, 36] width 34 height 13
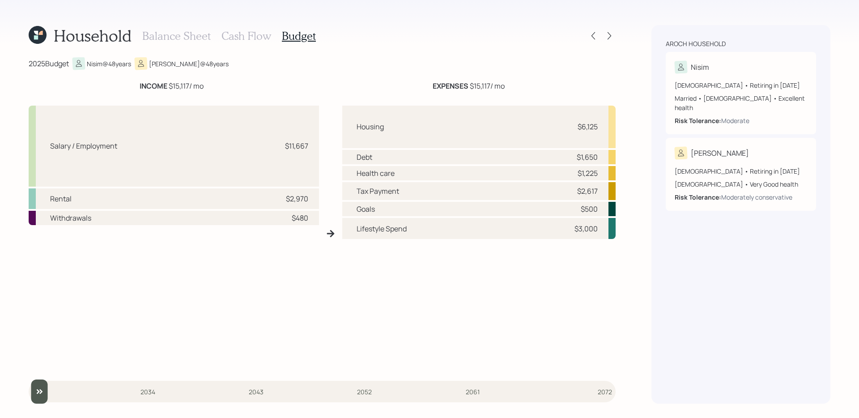
click at [245, 40] on h3 "Cash Flow" at bounding box center [247, 36] width 50 height 13
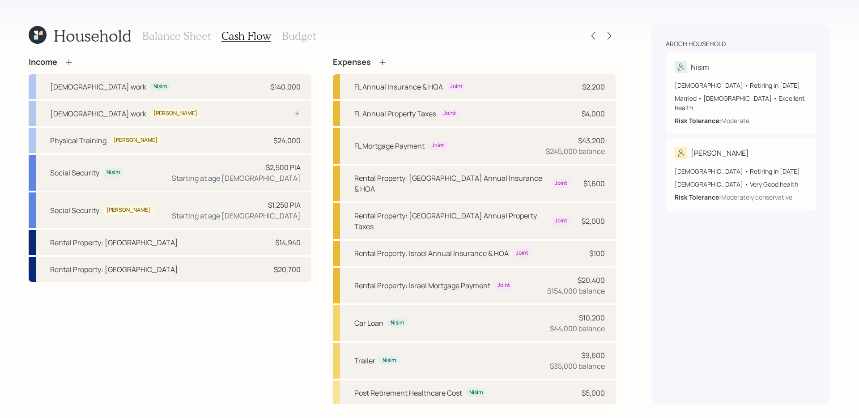
scroll to position [1, 0]
click at [215, 85] on div "Full-time work Nisim $140,000" at bounding box center [170, 85] width 283 height 25
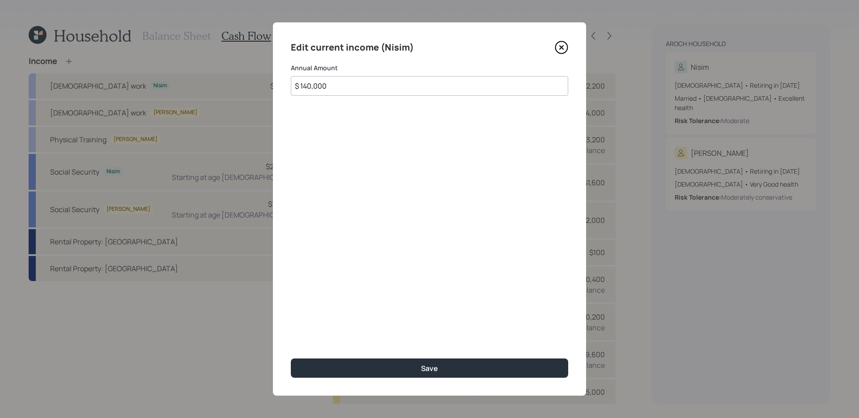
click at [444, 88] on input "$ 140,000" at bounding box center [429, 86] width 277 height 20
type input "$ 145,000"
click at [291, 359] on button "Save" at bounding box center [429, 368] width 277 height 19
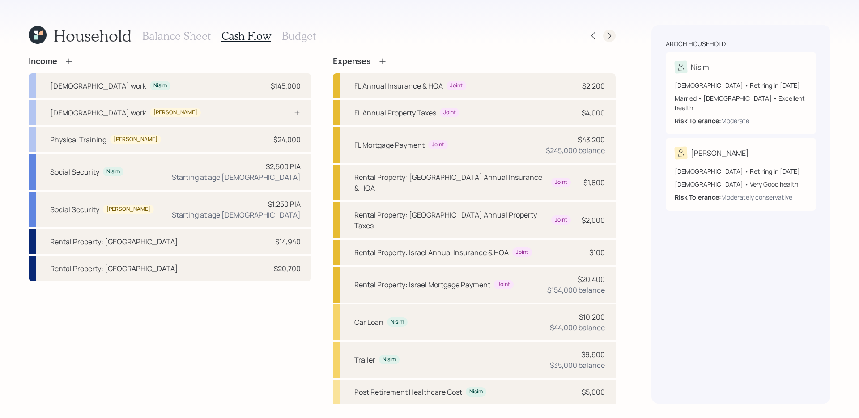
click at [609, 33] on icon at bounding box center [610, 36] width 4 height 8
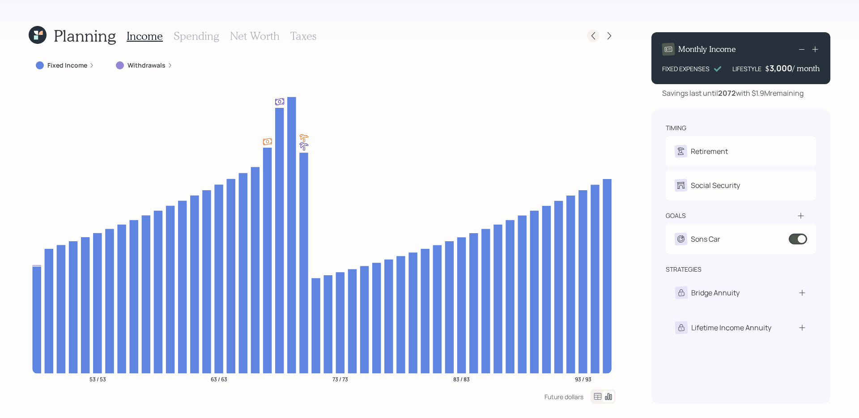
click at [590, 38] on icon at bounding box center [593, 35] width 9 height 9
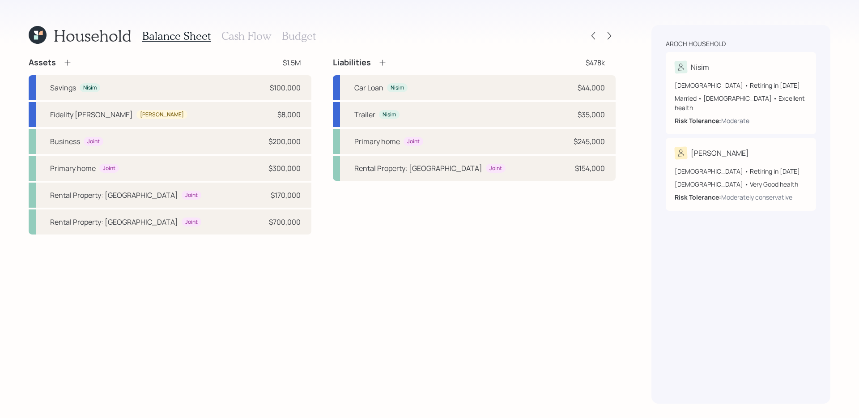
click at [233, 27] on div "Balance Sheet Cash Flow Budget" at bounding box center [229, 35] width 174 height 21
click at [233, 35] on h3 "Cash Flow" at bounding box center [247, 36] width 50 height 13
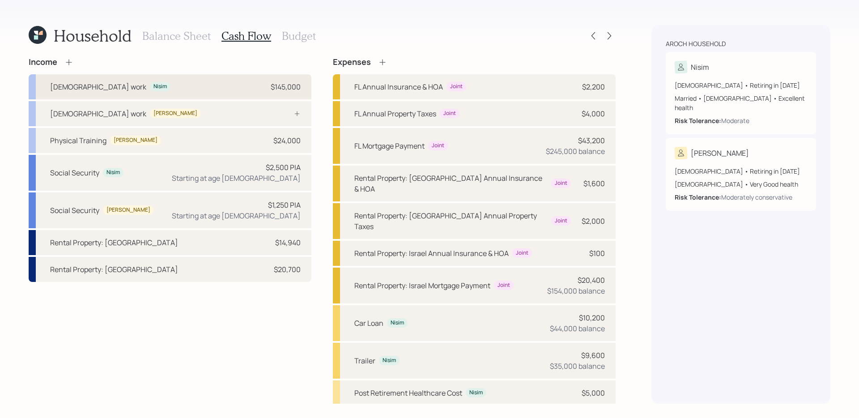
click at [241, 86] on div "Full-time work Nisim $145,000" at bounding box center [170, 86] width 283 height 25
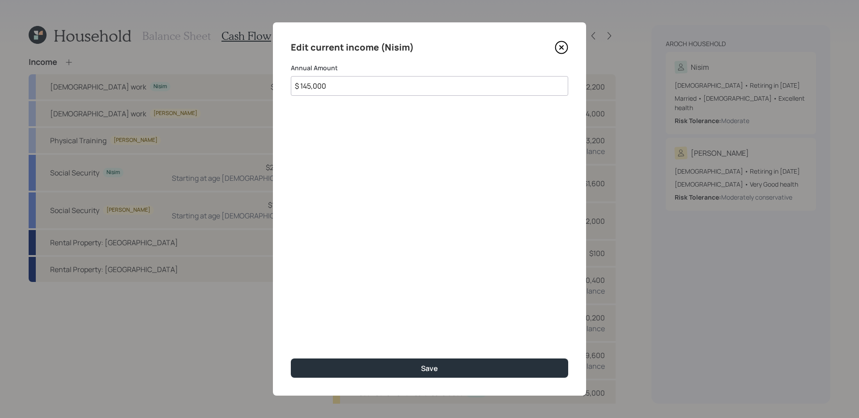
click at [424, 94] on input "$ 145,000" at bounding box center [429, 86] width 277 height 20
type input "$ 150,000"
click at [291, 359] on button "Save" at bounding box center [429, 368] width 277 height 19
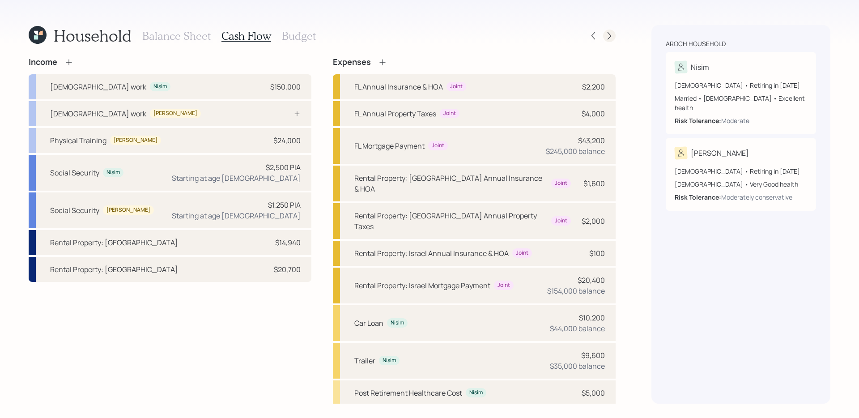
click at [615, 37] on div at bounding box center [609, 36] width 13 height 13
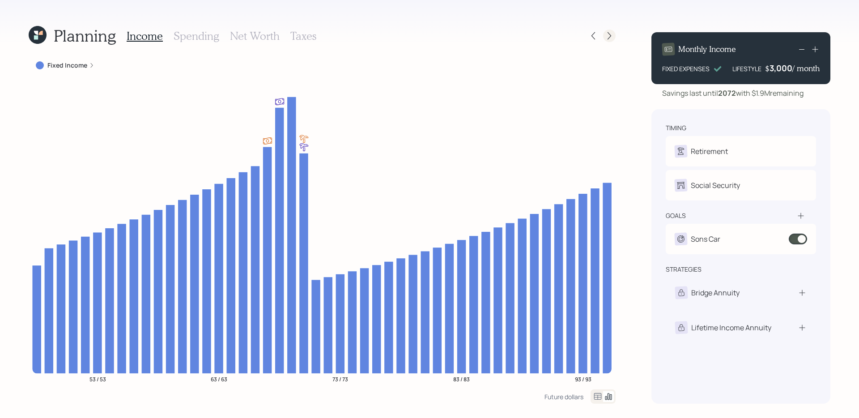
click at [607, 34] on icon at bounding box center [609, 35] width 9 height 9
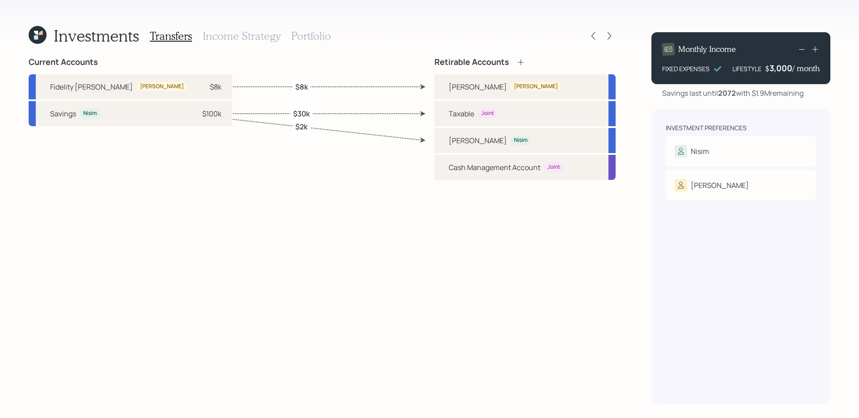
click at [312, 36] on h3 "Portfolio" at bounding box center [311, 36] width 40 height 13
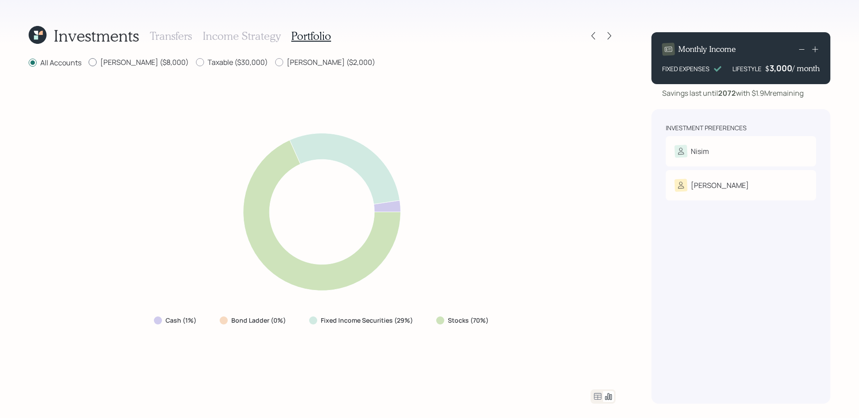
click at [134, 61] on label "Roth ($8,000)" at bounding box center [139, 62] width 100 height 10
click at [89, 62] on input "Roth ($8,000)" at bounding box center [88, 62] width 0 height 0
radio input "true"
radio input "false"
click at [275, 64] on label "Roth ($2,000)" at bounding box center [325, 62] width 100 height 10
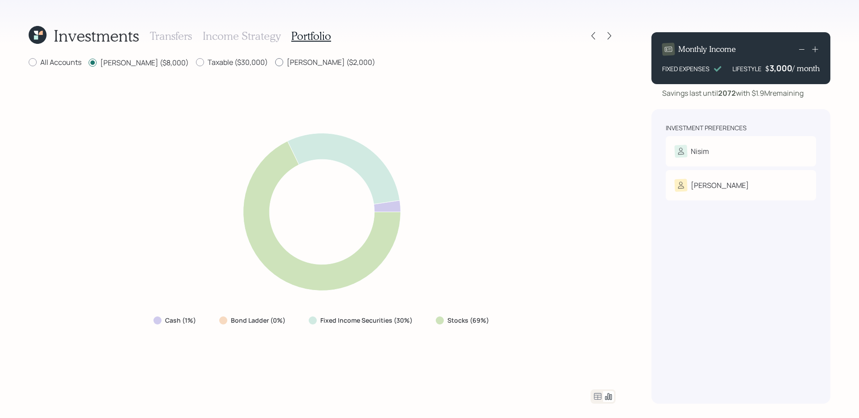
click at [275, 63] on input "Roth ($2,000)" at bounding box center [275, 62] width 0 height 0
radio input "true"
radio input "false"
click at [196, 64] on label "Taxable ($30,000)" at bounding box center [232, 62] width 72 height 10
click at [196, 63] on input "Taxable ($30,000)" at bounding box center [196, 62] width 0 height 0
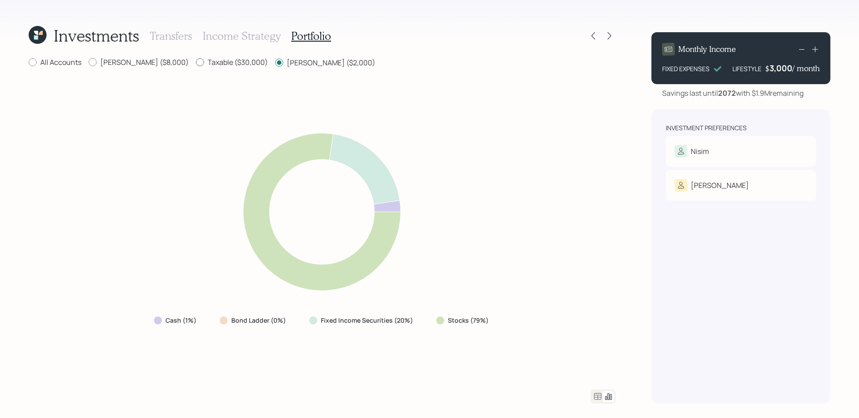
radio input "true"
radio input "false"
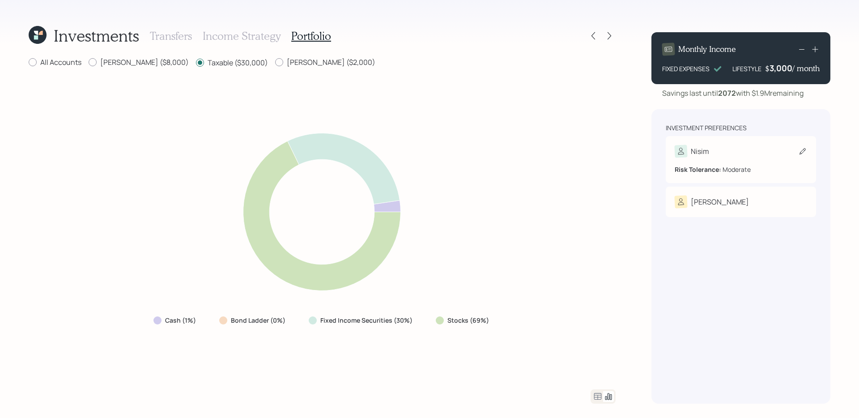
click at [727, 149] on div "Nisim" at bounding box center [741, 151] width 132 height 13
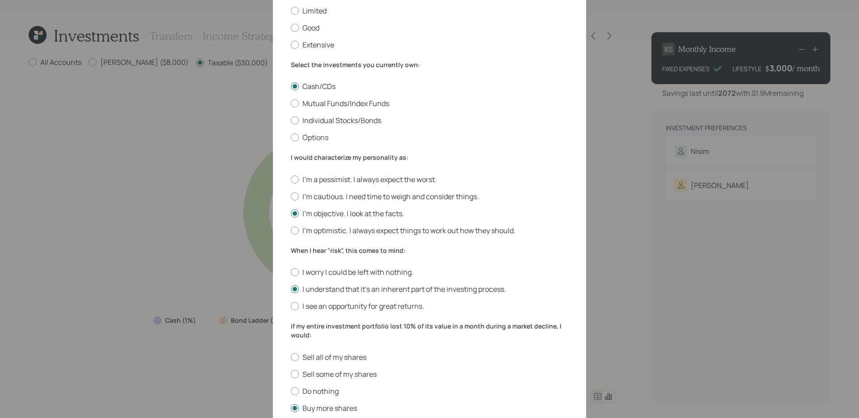
scroll to position [104, 0]
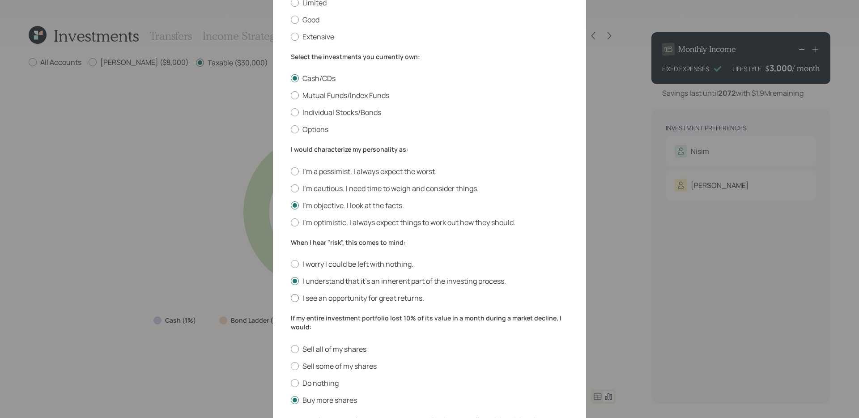
click at [345, 296] on label "I see an opportunity for great returns." at bounding box center [429, 298] width 277 height 10
click at [291, 298] on input "I see an opportunity for great returns." at bounding box center [290, 298] width 0 height 0
radio input "true"
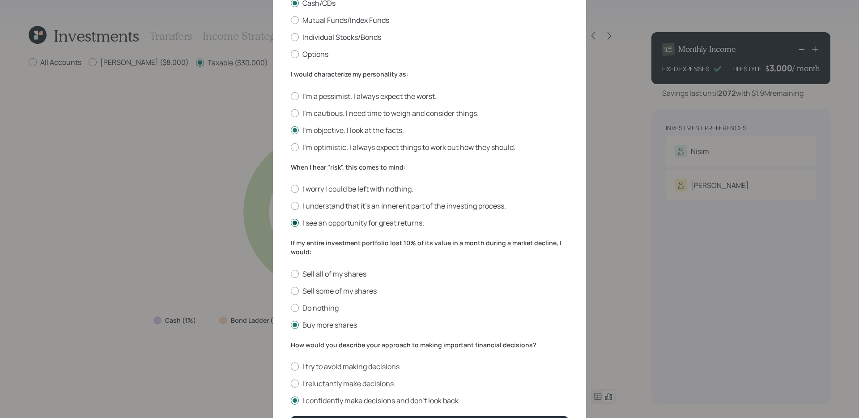
scroll to position [238, 0]
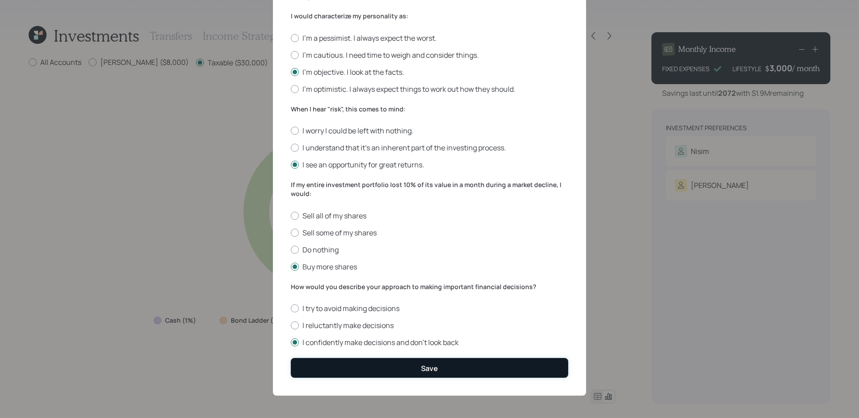
click at [350, 363] on button "Save" at bounding box center [429, 367] width 277 height 19
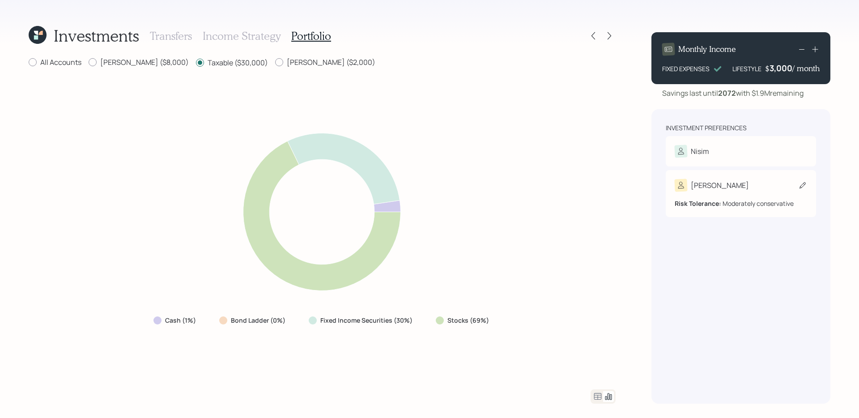
click at [755, 205] on div "Risk Tolerance: Moderately conservative" at bounding box center [741, 203] width 132 height 9
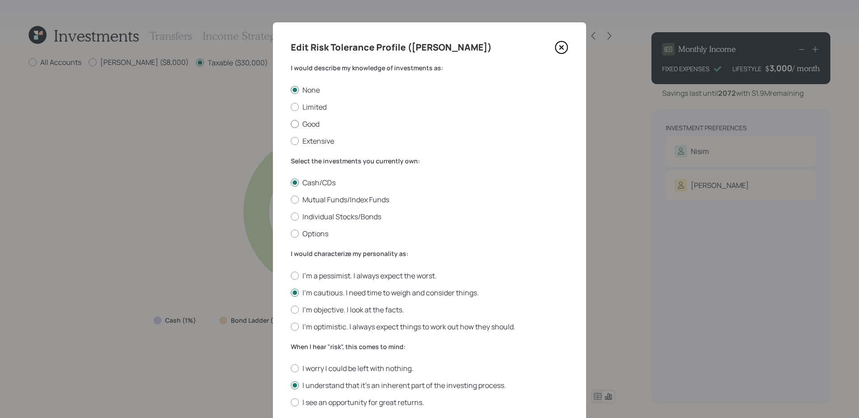
click at [314, 124] on label "Good" at bounding box center [429, 124] width 277 height 10
click at [291, 124] on input "Good" at bounding box center [290, 124] width 0 height 0
radio input "true"
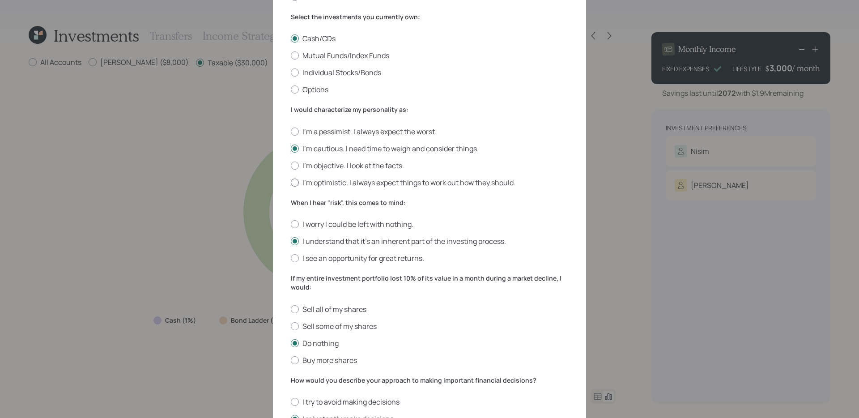
scroll to position [161, 0]
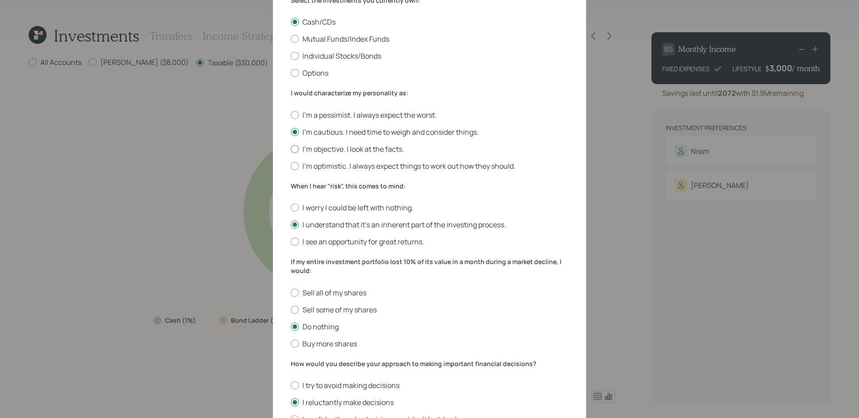
click at [342, 152] on label "I'm objective. I look at the facts." at bounding box center [429, 149] width 277 height 10
click at [291, 149] on input "I'm objective. I look at the facts." at bounding box center [290, 149] width 0 height 0
radio input "true"
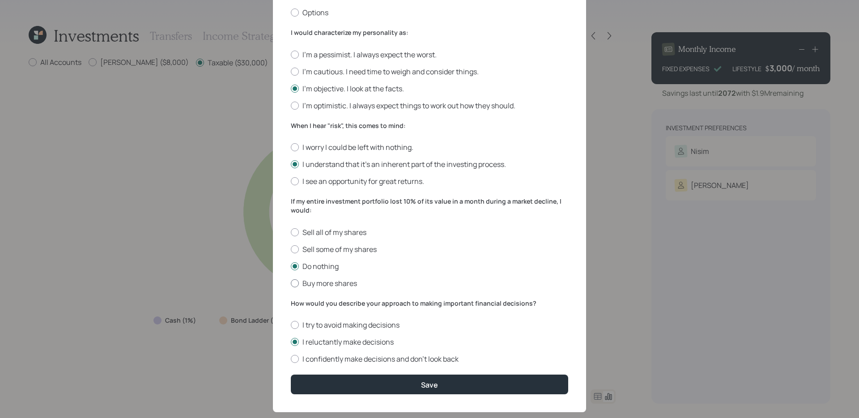
click at [338, 281] on label "Buy more shares" at bounding box center [429, 283] width 277 height 10
click at [291, 283] on input "Buy more shares" at bounding box center [290, 283] width 0 height 0
radio input "true"
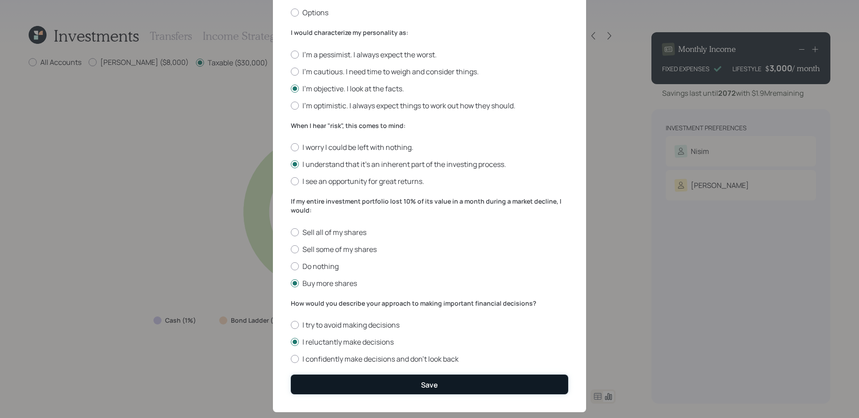
click at [384, 392] on button "Save" at bounding box center [429, 384] width 277 height 19
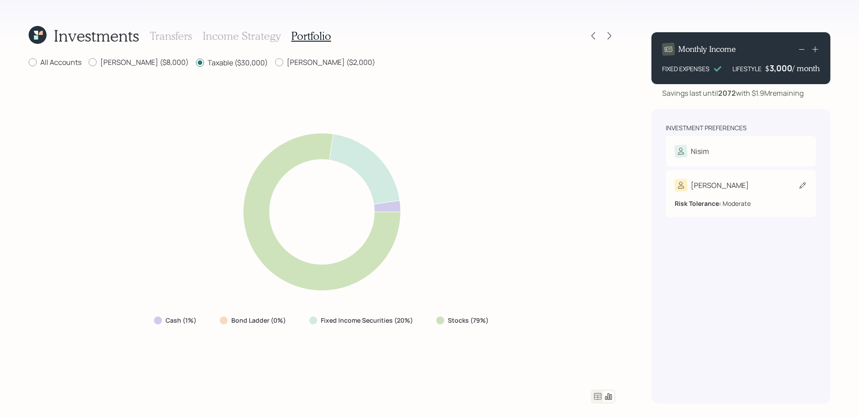
click at [726, 184] on div "Elana" at bounding box center [741, 185] width 132 height 13
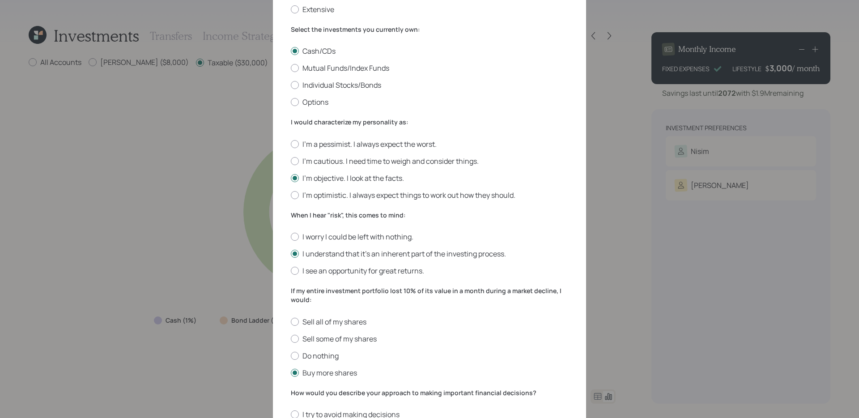
scroll to position [141, 0]
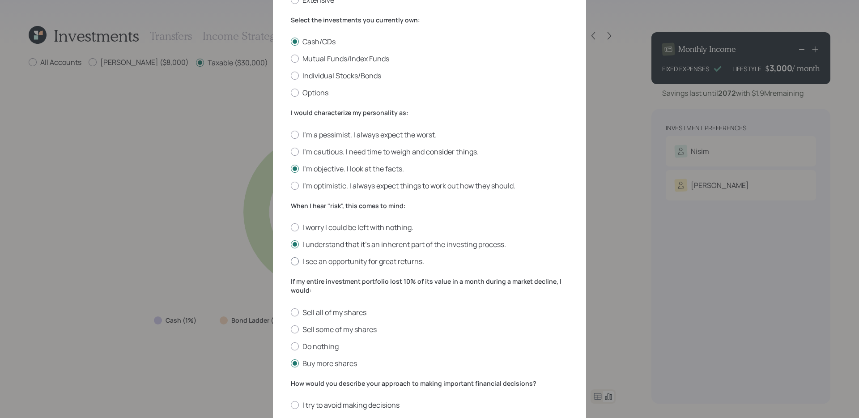
click at [361, 260] on label "I see an opportunity for great returns." at bounding box center [429, 261] width 277 height 10
click at [291, 261] on input "I see an opportunity for great returns." at bounding box center [290, 261] width 0 height 0
radio input "true"
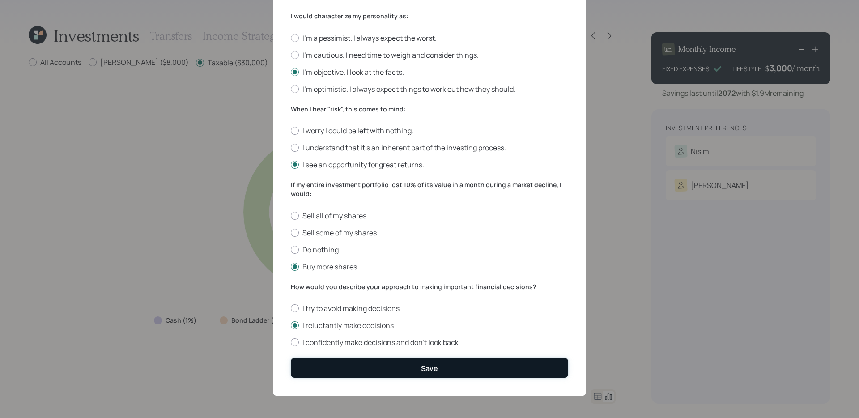
click at [352, 373] on button "Save" at bounding box center [429, 367] width 277 height 19
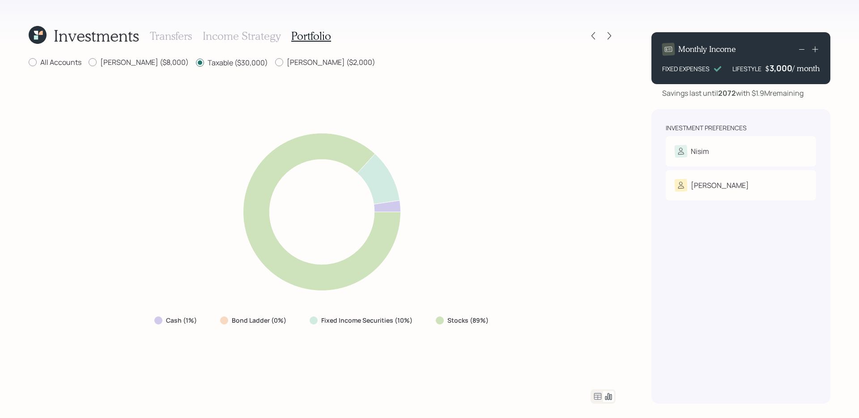
click at [40, 38] on icon at bounding box center [38, 35] width 18 height 18
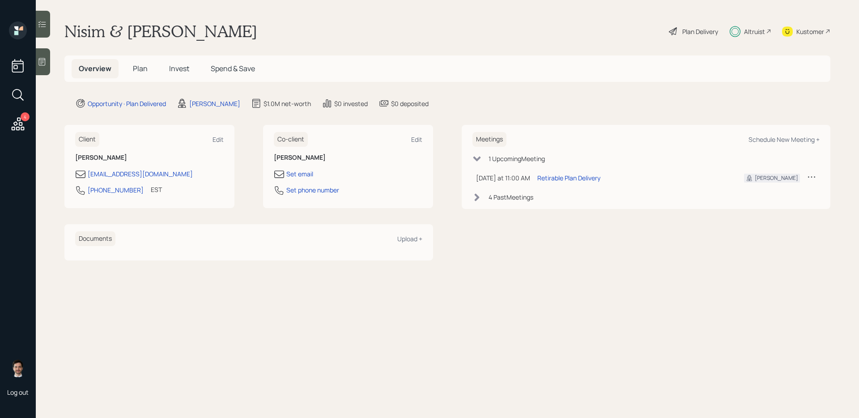
click at [141, 65] on span "Plan" at bounding box center [140, 69] width 15 height 10
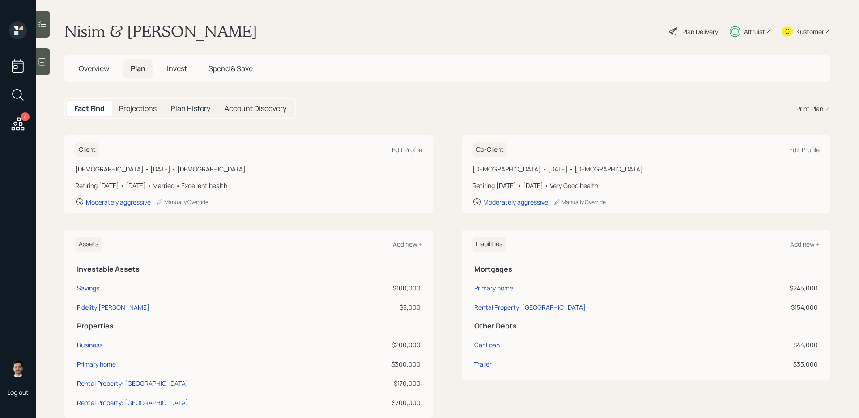
click at [181, 62] on h5 "Invest" at bounding box center [177, 68] width 34 height 19
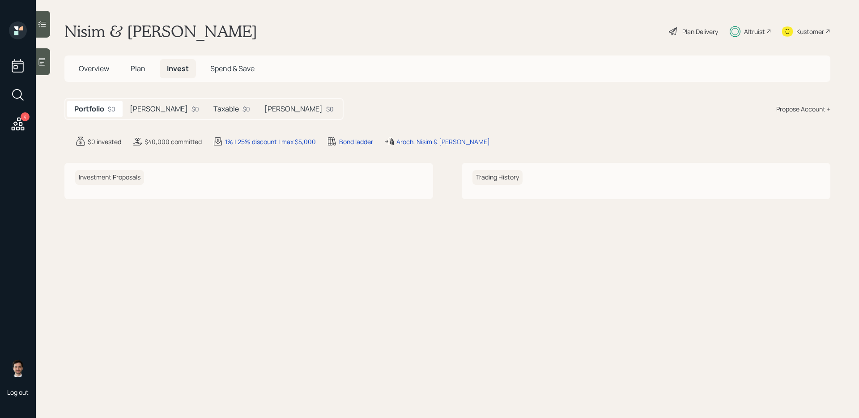
click at [139, 111] on h5 "[PERSON_NAME]" at bounding box center [159, 109] width 58 height 9
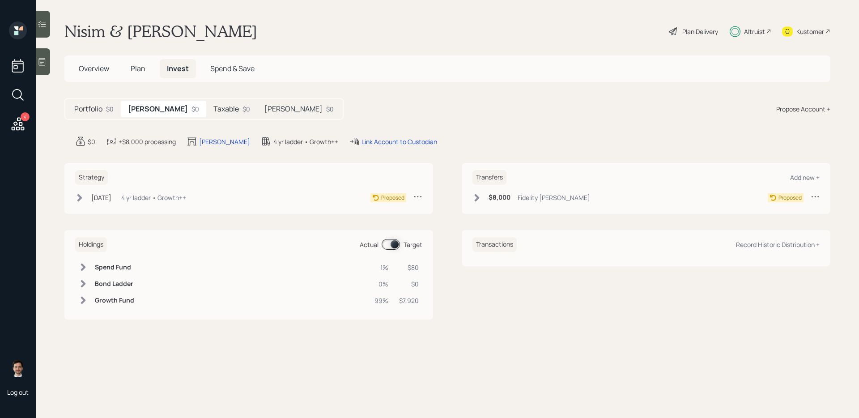
click at [78, 196] on icon at bounding box center [79, 197] width 9 height 9
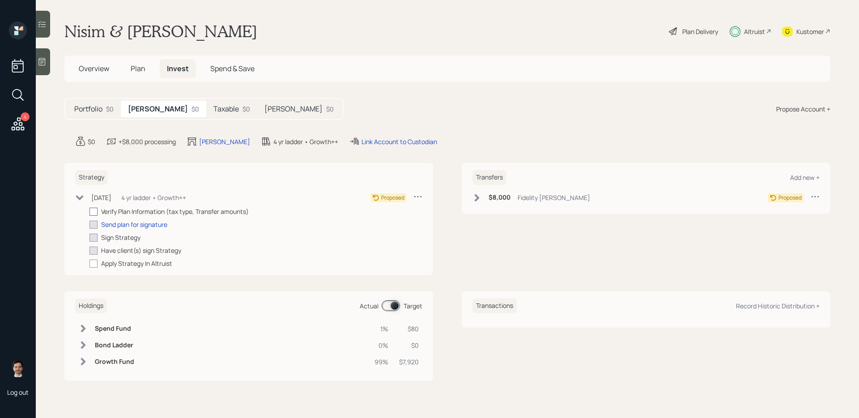
click at [94, 215] on div at bounding box center [94, 212] width 8 height 8
click at [90, 212] on input "checkbox" at bounding box center [89, 211] width 0 height 0
checkbox input "true"
click at [127, 230] on div "Verify Plan Information (tax type, Transfer amounts) completed 10/08/25 Send pl…" at bounding box center [256, 237] width 333 height 61
click at [128, 224] on div "Send plan for signature" at bounding box center [134, 224] width 66 height 9
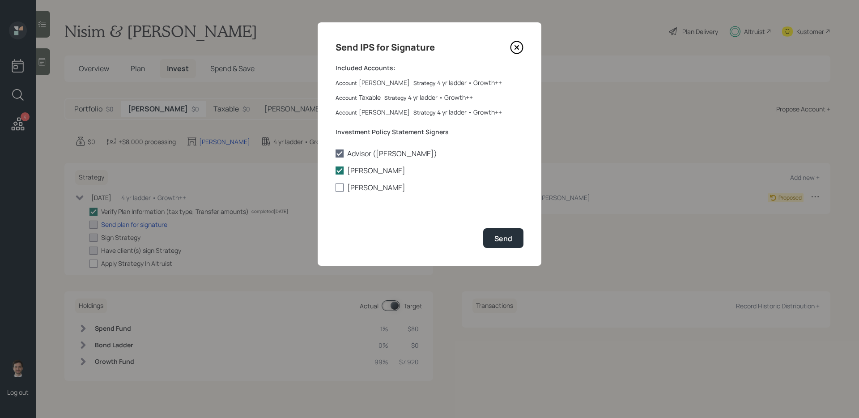
click at [364, 185] on label "Elana Aroch" at bounding box center [430, 188] width 188 height 10
click at [336, 188] on input "Elana Aroch" at bounding box center [335, 188] width 0 height 0
checkbox input "true"
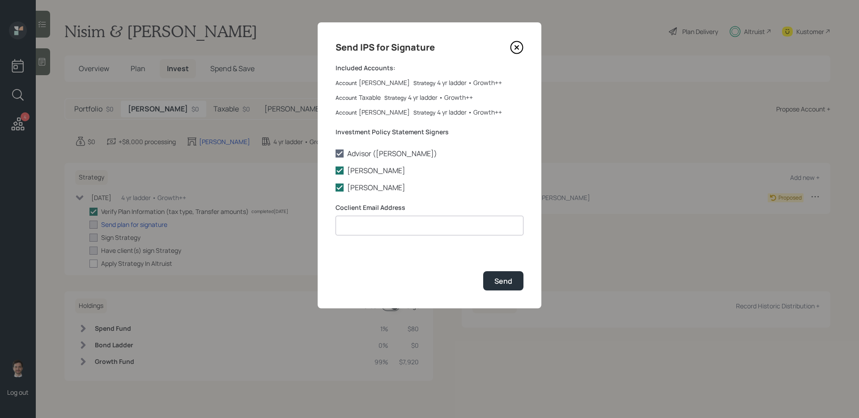
click at [394, 226] on input at bounding box center [430, 226] width 188 height 20
type input "l"
type input "aroch.laurie@gmail.com"
click at [499, 276] on button "Send" at bounding box center [503, 280] width 40 height 19
checkbox input "true"
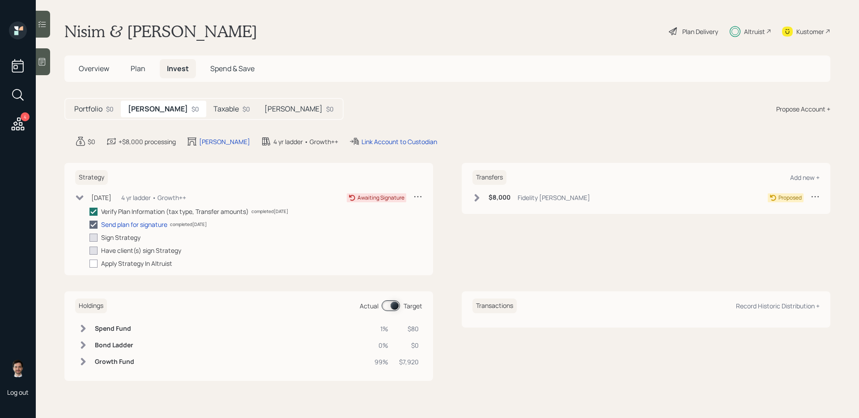
click at [213, 108] on h5 "Taxable" at bounding box center [226, 109] width 26 height 9
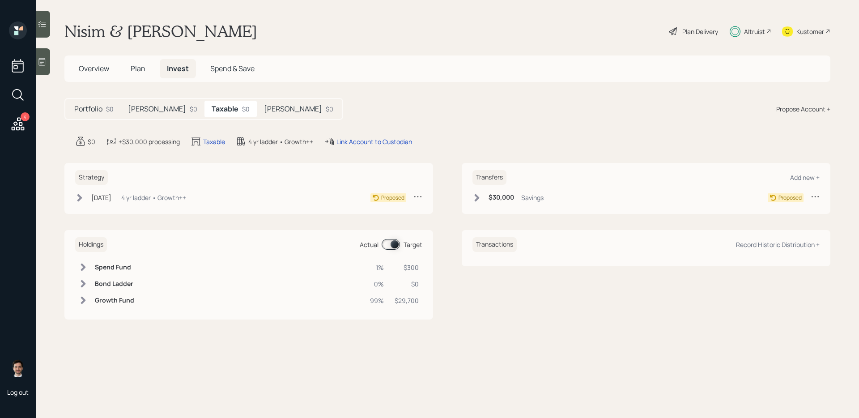
click at [79, 198] on icon at bounding box center [79, 197] width 9 height 9
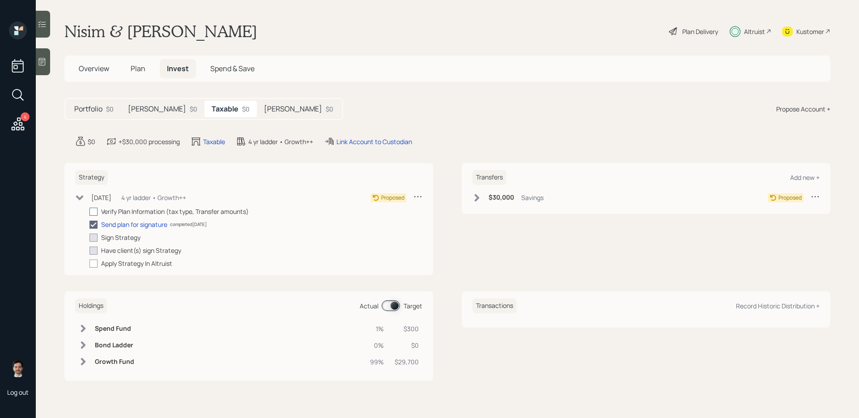
click at [94, 213] on div at bounding box center [94, 212] width 8 height 8
click at [90, 212] on input "checkbox" at bounding box center [89, 211] width 0 height 0
checkbox input "true"
click at [226, 117] on div "Portfolio $0 Roth $0 Taxable $0 Roth $0" at bounding box center [203, 109] width 279 height 22
click at [264, 110] on h5 "Roth" at bounding box center [293, 109] width 58 height 9
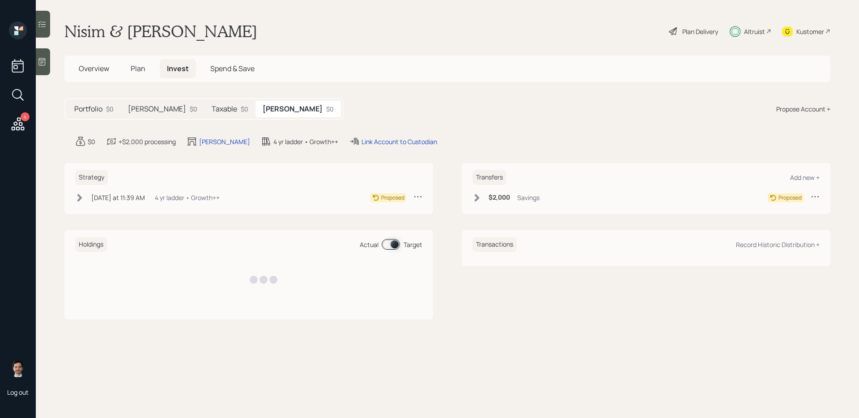
click at [81, 196] on icon at bounding box center [79, 197] width 9 height 9
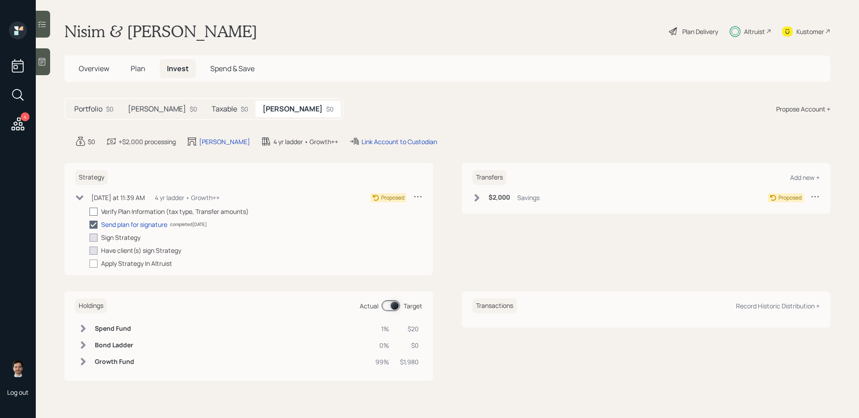
click at [94, 212] on div at bounding box center [94, 212] width 8 height 8
click at [90, 212] on input "checkbox" at bounding box center [89, 211] width 0 height 0
checkbox input "true"
click at [143, 111] on h5 "Roth" at bounding box center [157, 109] width 58 height 9
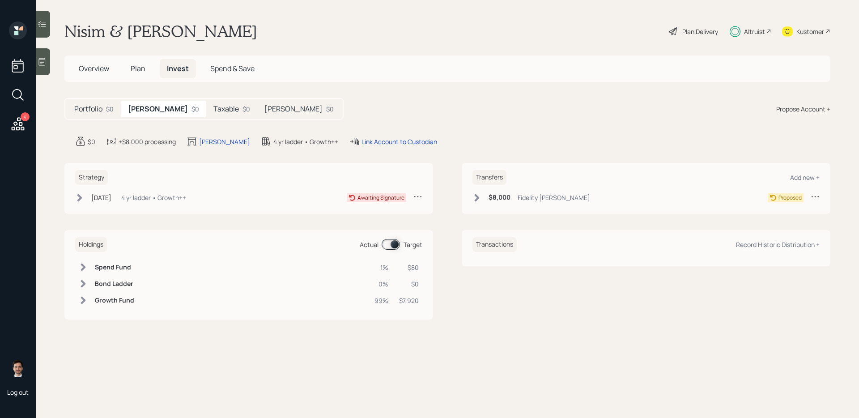
click at [476, 199] on icon at bounding box center [477, 198] width 5 height 8
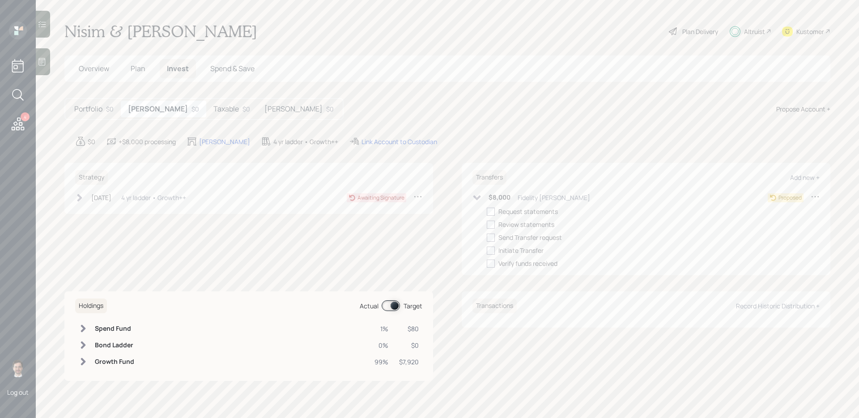
click at [84, 108] on h5 "Portfolio" at bounding box center [88, 109] width 28 height 9
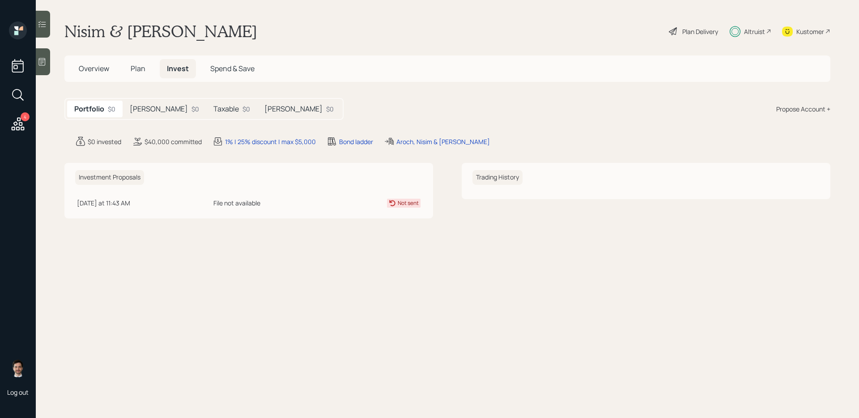
click at [139, 75] on h5 "Plan" at bounding box center [138, 68] width 29 height 19
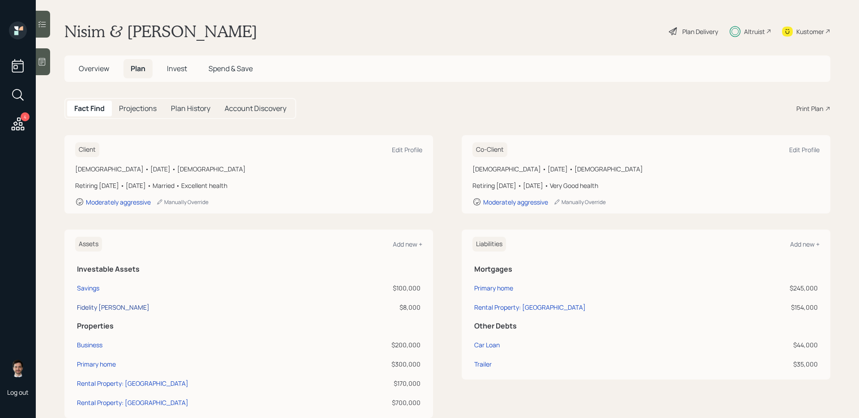
click at [111, 310] on div "Fidelity Roth IRA" at bounding box center [113, 307] width 73 height 9
select select "roth_ira"
select select "balanced"
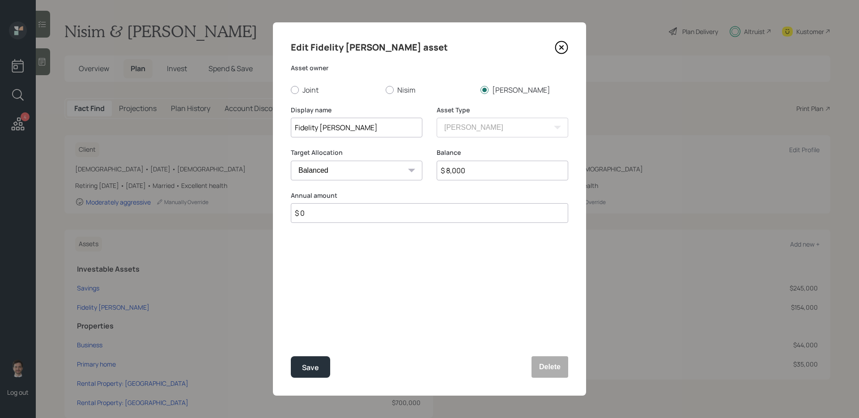
click at [475, 170] on input "$ 8,000" at bounding box center [503, 171] width 132 height 20
type input "$ 3,500"
click at [291, 356] on button "Save" at bounding box center [310, 366] width 39 height 21
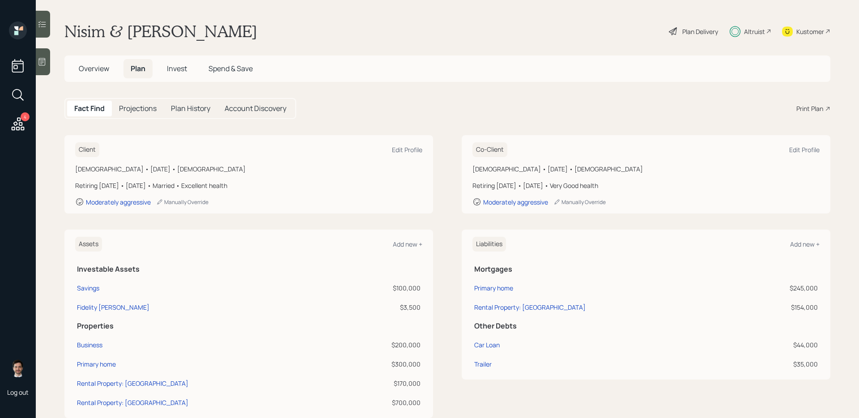
click at [180, 69] on span "Invest" at bounding box center [177, 69] width 20 height 10
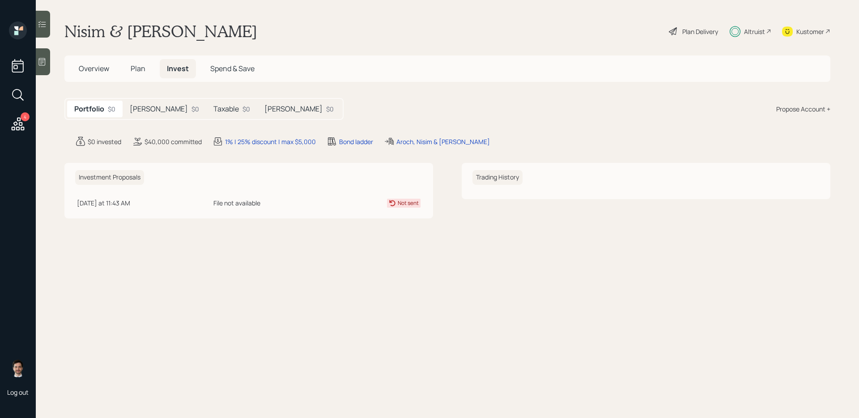
click at [138, 70] on span "Plan" at bounding box center [138, 69] width 15 height 10
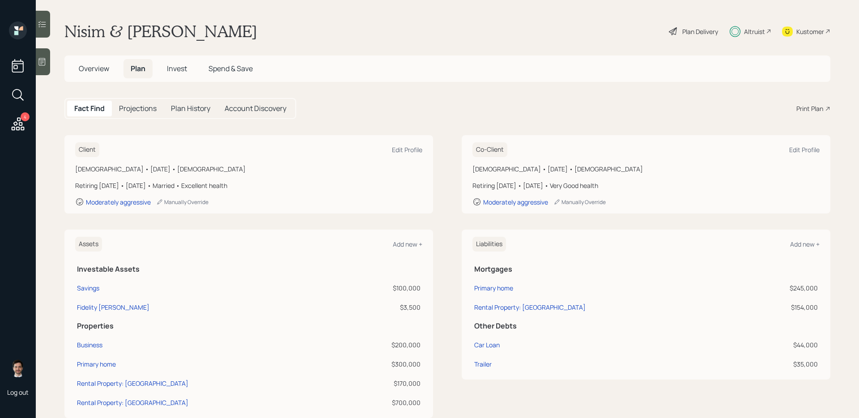
click at [171, 67] on span "Invest" at bounding box center [177, 69] width 20 height 10
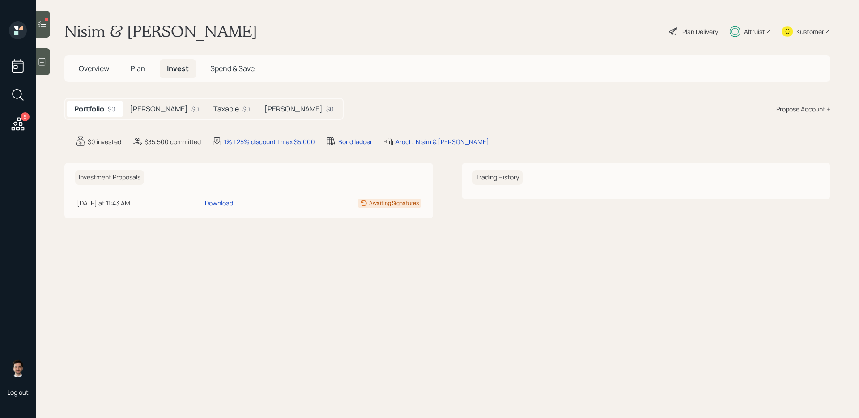
click at [141, 71] on span "Plan" at bounding box center [138, 69] width 15 height 10
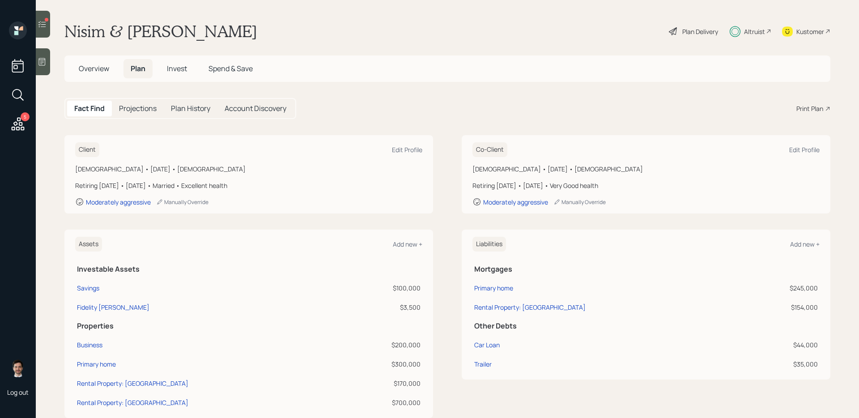
click at [175, 67] on span "Invest" at bounding box center [177, 69] width 20 height 10
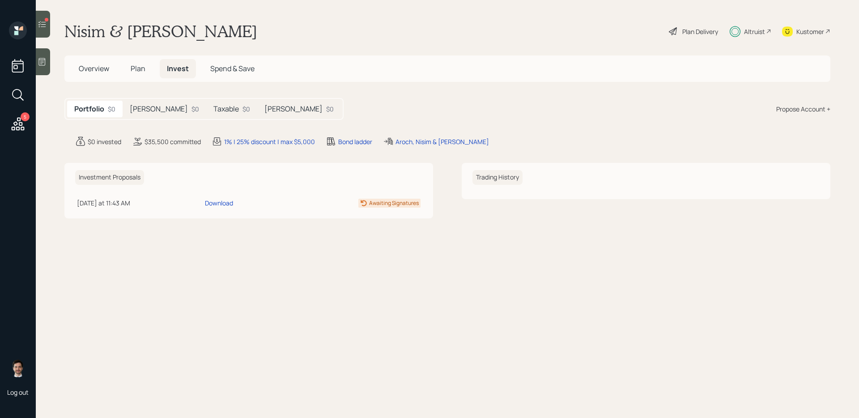
click at [257, 111] on div "[PERSON_NAME] $0" at bounding box center [299, 109] width 84 height 17
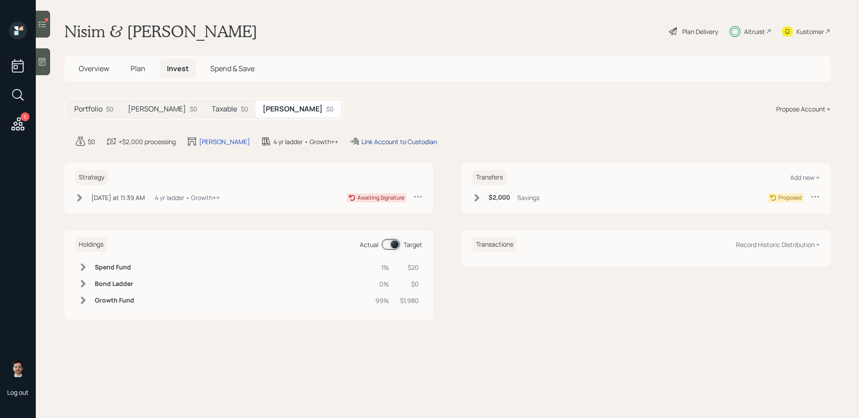
click at [362, 143] on div "Link Account to Custodian" at bounding box center [400, 141] width 76 height 9
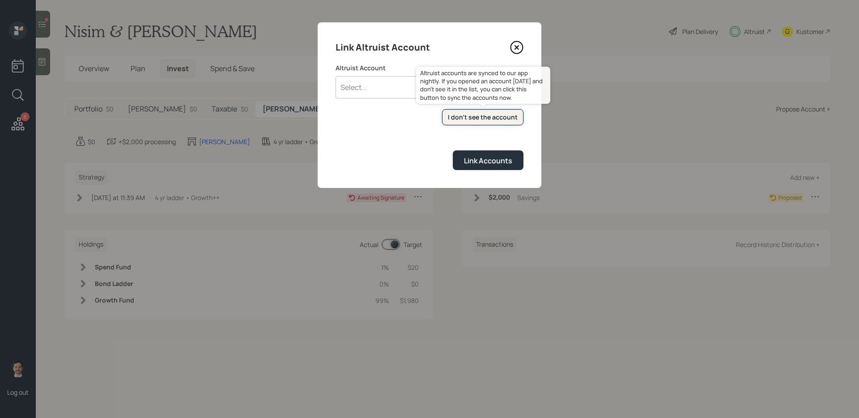
click at [484, 120] on div "I don't see the account" at bounding box center [483, 117] width 70 height 9
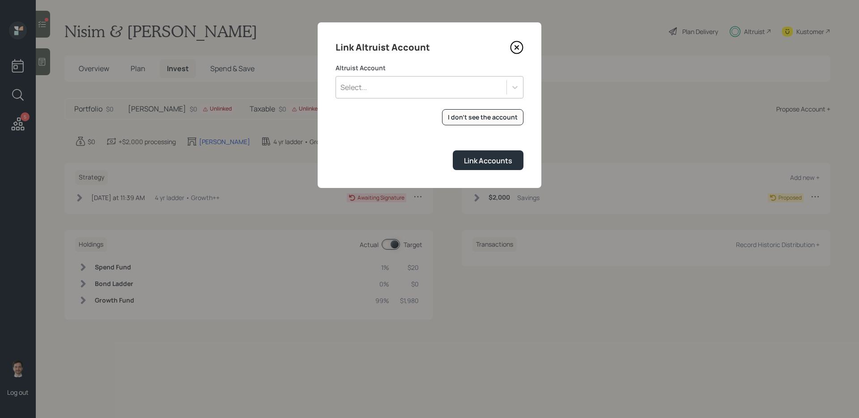
click at [458, 83] on div "Select..." at bounding box center [421, 87] width 171 height 15
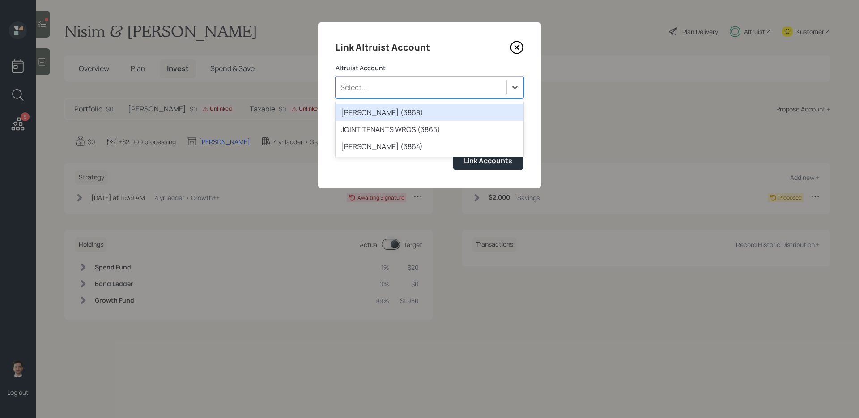
click at [512, 49] on icon at bounding box center [516, 47] width 13 height 13
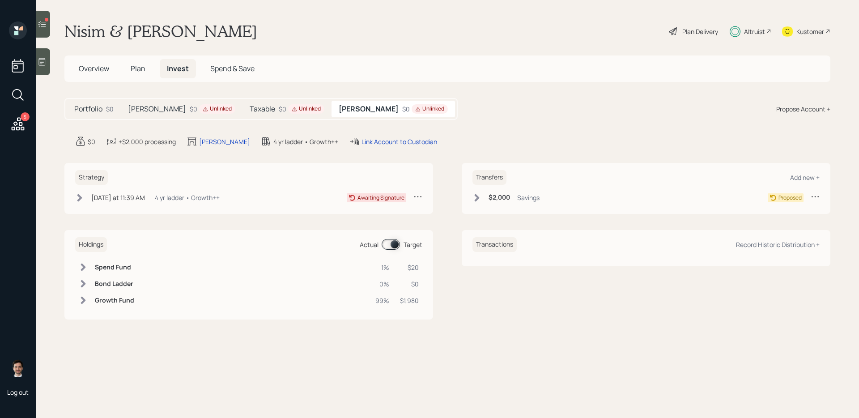
click at [190, 105] on div "$0 Unlinked" at bounding box center [213, 108] width 46 height 9
click at [361, 139] on div "Link Account to Custodian" at bounding box center [399, 141] width 76 height 9
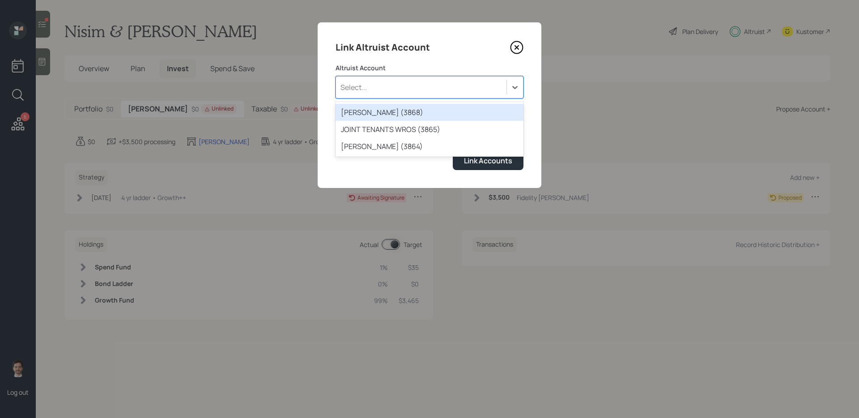
click at [408, 80] on div "Select..." at bounding box center [421, 87] width 171 height 15
click at [406, 111] on div "[PERSON_NAME] (3868)" at bounding box center [430, 112] width 188 height 17
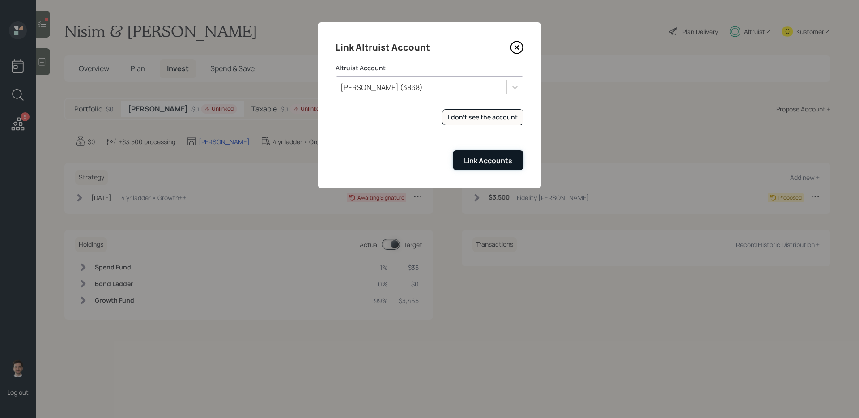
click at [482, 160] on div "Link Accounts" at bounding box center [488, 161] width 48 height 10
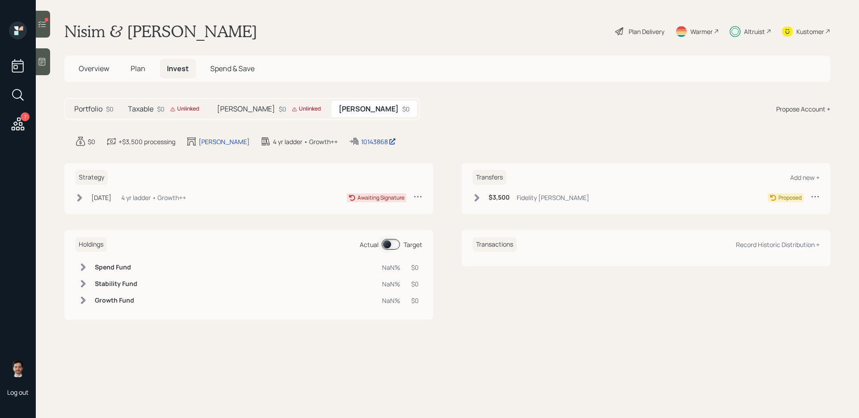
click at [279, 112] on div "$0 Unlinked" at bounding box center [302, 108] width 46 height 9
click at [368, 141] on div "Link Account to Custodian" at bounding box center [400, 141] width 76 height 9
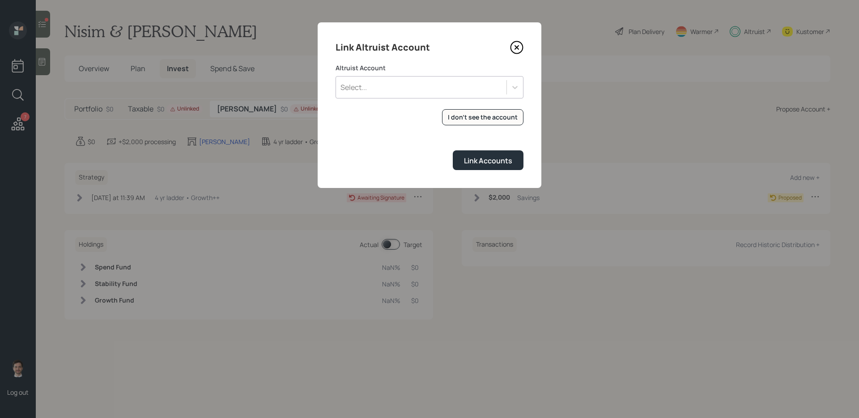
click at [428, 76] on div "Select..." at bounding box center [430, 87] width 188 height 22
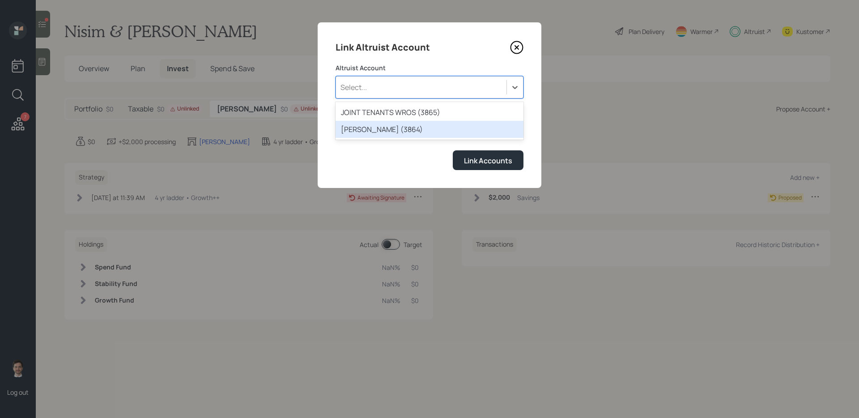
click at [386, 125] on div "[PERSON_NAME] (3864)" at bounding box center [430, 129] width 188 height 17
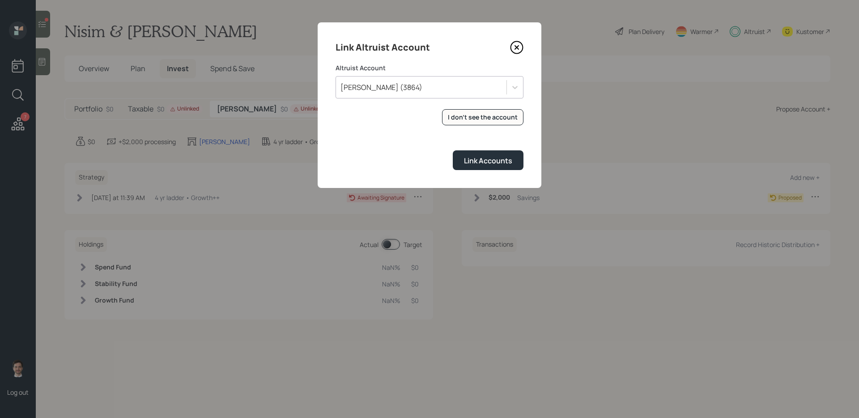
click at [496, 172] on div "Link Altruist Account Altruist Account [PERSON_NAME] (3864) I don't see the acc…" at bounding box center [430, 105] width 224 height 166
click at [474, 157] on div "Link Accounts" at bounding box center [488, 161] width 48 height 10
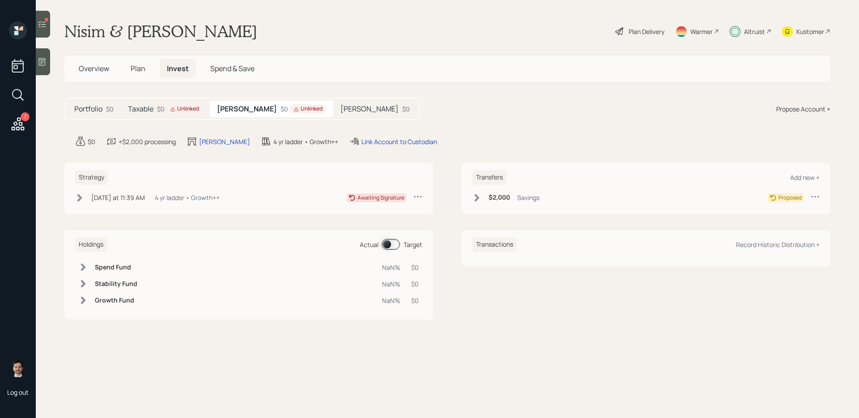
click at [161, 108] on div "$0 Unlinked" at bounding box center [180, 108] width 46 height 9
click at [364, 141] on div "Link Account to Custodian" at bounding box center [375, 141] width 76 height 9
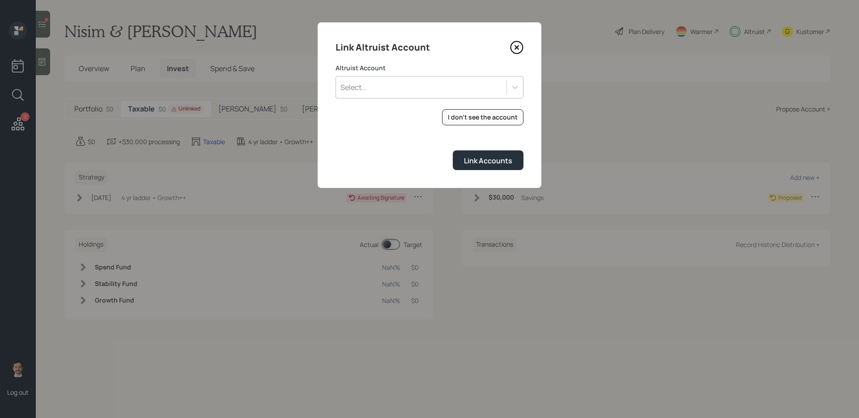
click at [460, 88] on div "Select..." at bounding box center [421, 87] width 171 height 15
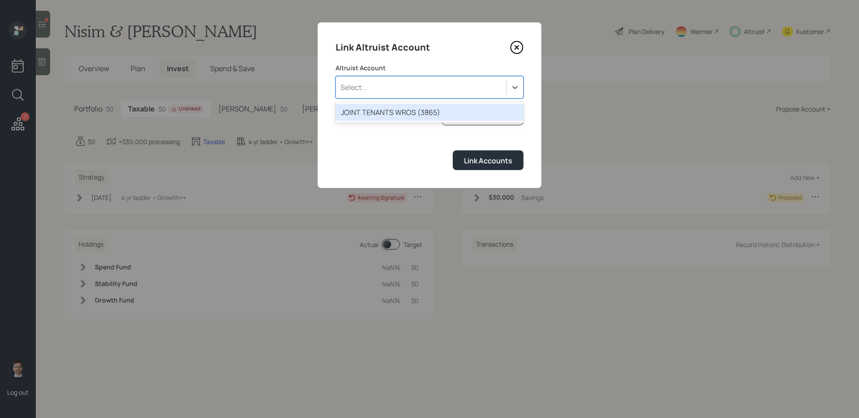
click at [423, 112] on div "JOINT TENANTS WROS (3865)" at bounding box center [430, 112] width 188 height 17
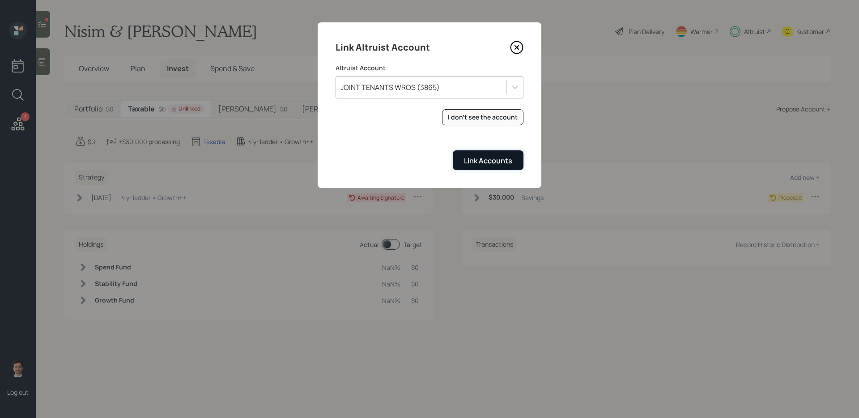
click at [504, 163] on div "Link Accounts" at bounding box center [488, 161] width 48 height 10
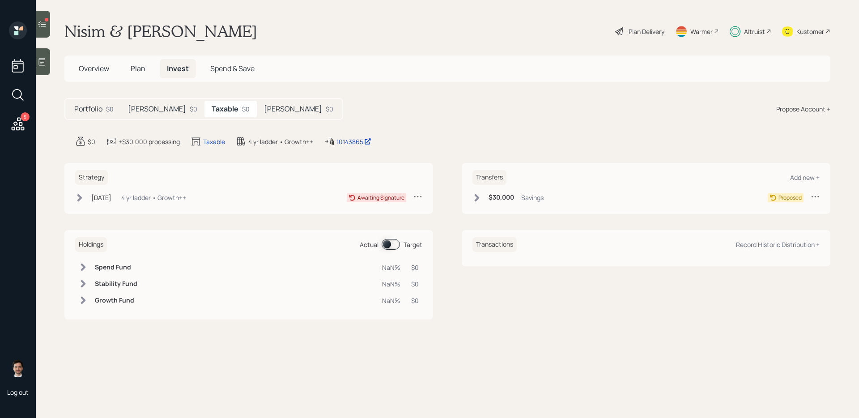
click at [474, 196] on icon at bounding box center [477, 197] width 9 height 9
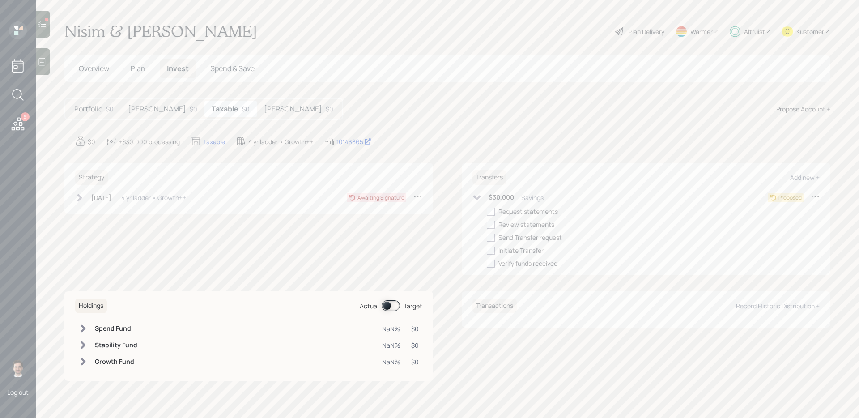
click at [815, 194] on icon at bounding box center [815, 196] width 9 height 9
click at [780, 213] on div "Edit transfer" at bounding box center [788, 213] width 64 height 9
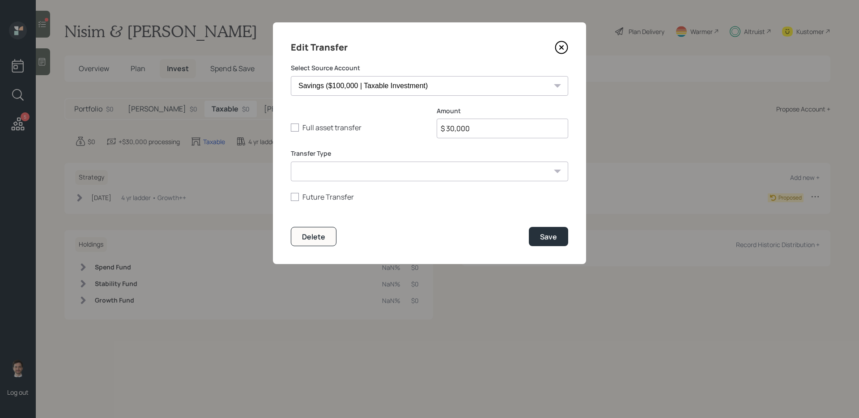
click at [480, 128] on input "$ 30,000" at bounding box center [503, 129] width 132 height 20
type input "$ 2,500"
click at [529, 227] on button "Save" at bounding box center [548, 236] width 39 height 19
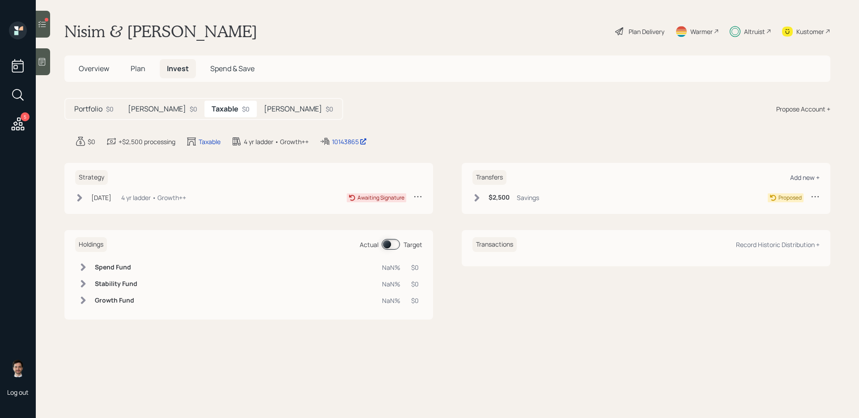
click at [803, 176] on div "Add new +" at bounding box center [805, 177] width 30 height 9
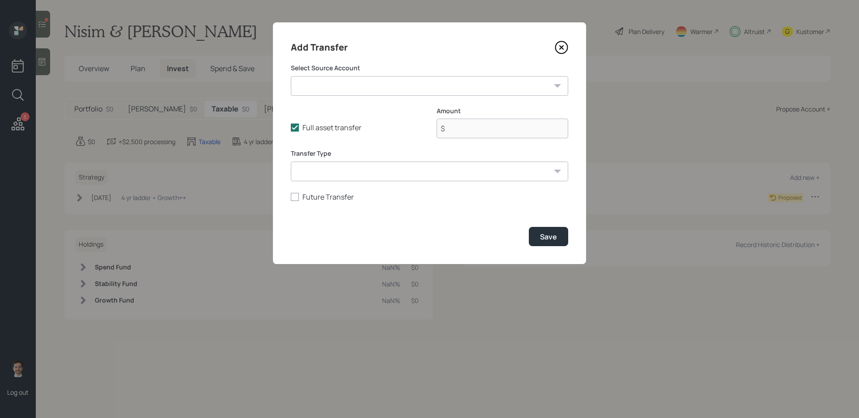
click at [366, 87] on select "Savings ($100,000 | Taxable Investment) Fidelity [PERSON_NAME] ($3,500 | [PERSO…" at bounding box center [429, 86] width 277 height 20
click at [564, 48] on icon at bounding box center [561, 47] width 13 height 13
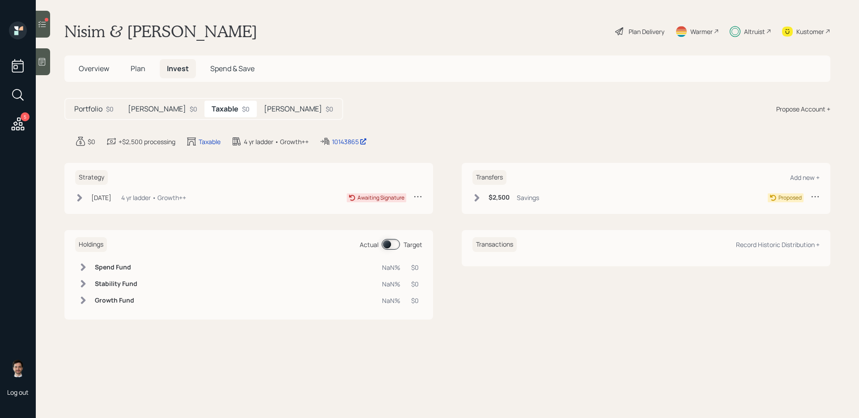
click at [440, 124] on main "Nisim & [PERSON_NAME] Plan Delivery Warmer Altruist Kustomer Overview Plan Inve…" at bounding box center [448, 209] width 824 height 418
click at [190, 113] on div "$0" at bounding box center [194, 108] width 8 height 9
click at [206, 106] on div "Taxable $0" at bounding box center [231, 109] width 51 height 17
click at [81, 194] on icon at bounding box center [79, 197] width 9 height 9
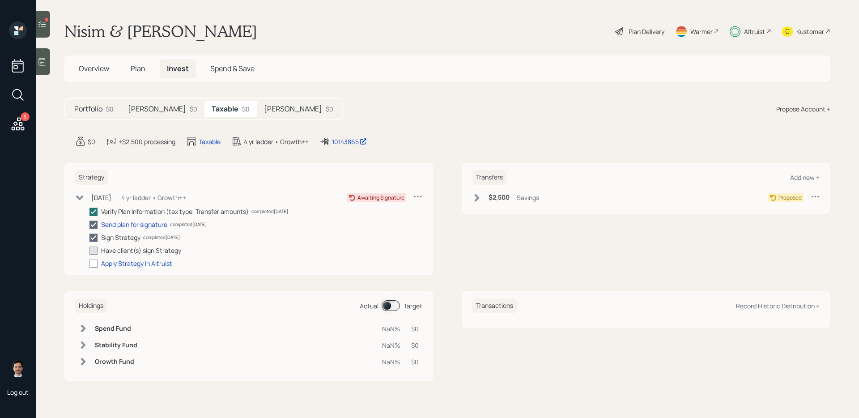
click at [324, 93] on main "Nisim & [PERSON_NAME] Plan Delivery Warmer Altruist Kustomer Overview Plan Inve…" at bounding box center [448, 209] width 824 height 418
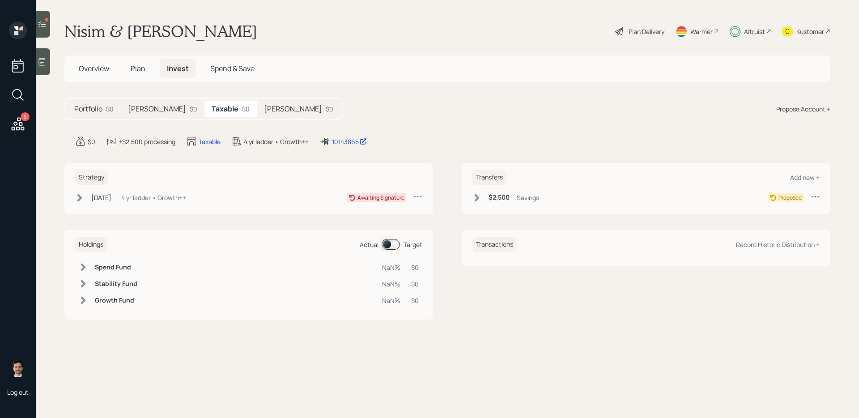
click at [407, 152] on main "Nisim & [PERSON_NAME] Plan Delivery Warmer Altruist Kustomer Overview Plan Inve…" at bounding box center [448, 209] width 824 height 418
